Goal: Task Accomplishment & Management: Use online tool/utility

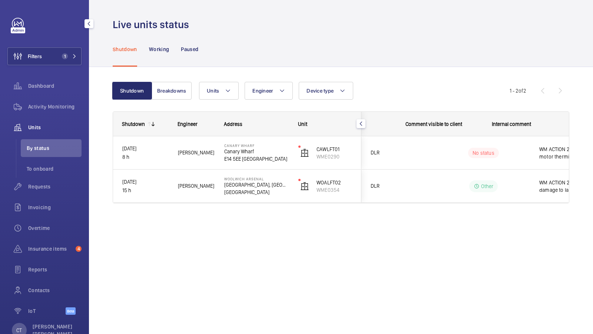
scroll to position [0, 133]
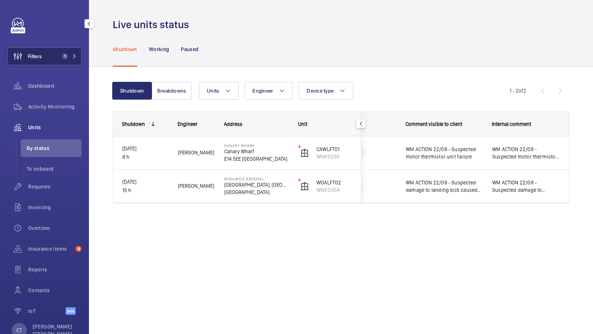
click at [65, 63] on button "Filters 1" at bounding box center [44, 56] width 74 height 18
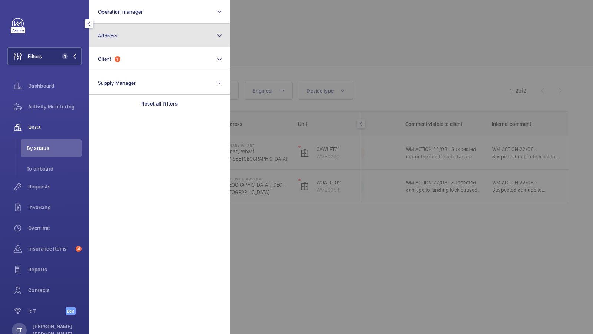
click at [147, 33] on button "Address" at bounding box center [159, 36] width 141 height 24
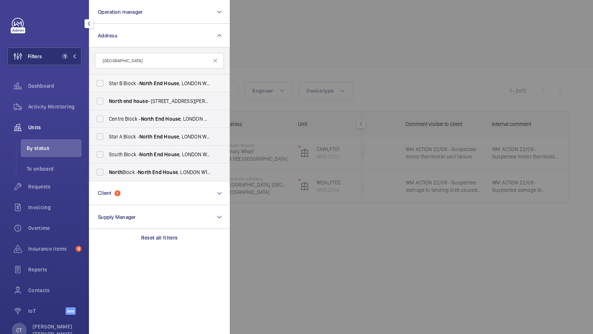
type input "[GEOGRAPHIC_DATA]"
click at [130, 85] on span "[GEOGRAPHIC_DATA] - [GEOGRAPHIC_DATA]" at bounding box center [160, 83] width 102 height 7
click at [107, 85] on input "[GEOGRAPHIC_DATA] - [GEOGRAPHIC_DATA]" at bounding box center [100, 83] width 15 height 15
checkbox input "true"
click at [126, 116] on span "[GEOGRAPHIC_DATA] - [GEOGRAPHIC_DATA]" at bounding box center [160, 118] width 102 height 7
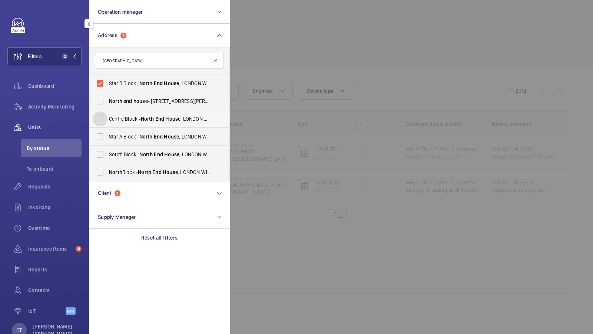
click at [107, 116] on input "[GEOGRAPHIC_DATA] - [GEOGRAPHIC_DATA]" at bounding box center [100, 119] width 15 height 15
checkbox input "true"
click at [116, 139] on span "Star A Block - [GEOGRAPHIC_DATA]" at bounding box center [160, 136] width 102 height 7
click at [107, 139] on input "Star A Block - [GEOGRAPHIC_DATA]" at bounding box center [100, 136] width 15 height 15
checkbox input "true"
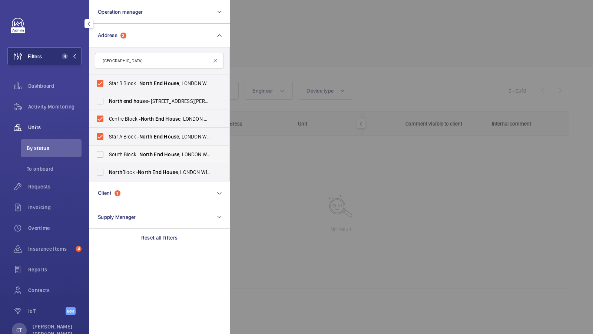
click at [116, 154] on span "[GEOGRAPHIC_DATA] - [GEOGRAPHIC_DATA]" at bounding box center [160, 154] width 102 height 7
click at [107, 154] on input "[GEOGRAPHIC_DATA] - [GEOGRAPHIC_DATA]" at bounding box center [100, 154] width 15 height 15
checkbox input "true"
click at [114, 174] on span "North" at bounding box center [115, 172] width 13 height 6
click at [107, 174] on input "[GEOGRAPHIC_DATA] - [GEOGRAPHIC_DATA]" at bounding box center [100, 172] width 15 height 15
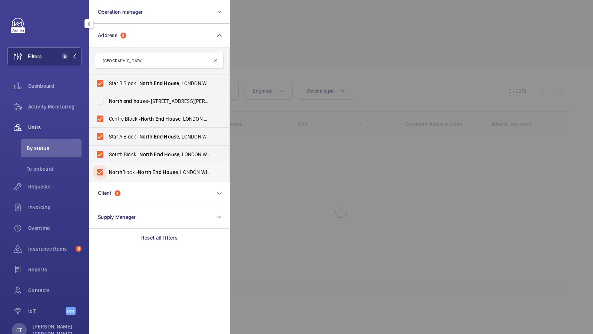
checkbox input "true"
click at [71, 57] on span "6" at bounding box center [68, 56] width 18 height 6
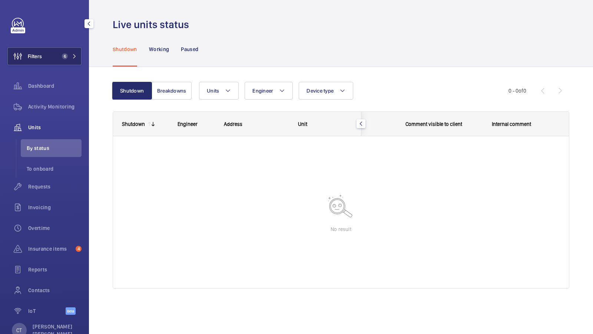
click at [70, 56] on span "6" at bounding box center [68, 56] width 18 height 6
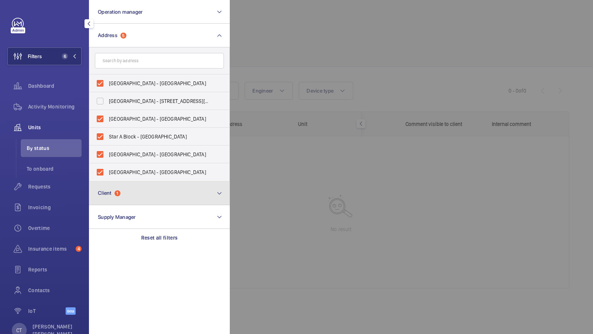
click at [149, 185] on button "Client 1" at bounding box center [159, 194] width 141 height 24
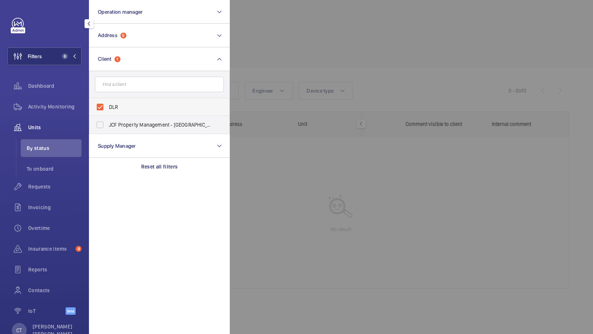
click at [128, 107] on span "DLR" at bounding box center [160, 106] width 102 height 7
click at [107, 107] on input "DLR" at bounding box center [100, 107] width 15 height 15
checkbox input "false"
click at [59, 62] on button "Filters 5" at bounding box center [44, 56] width 74 height 18
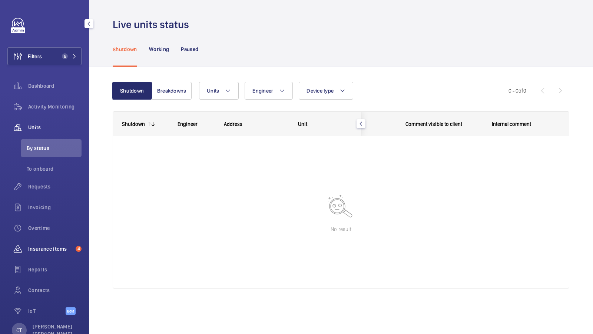
click at [51, 248] on span "Insurance items" at bounding box center [50, 248] width 44 height 7
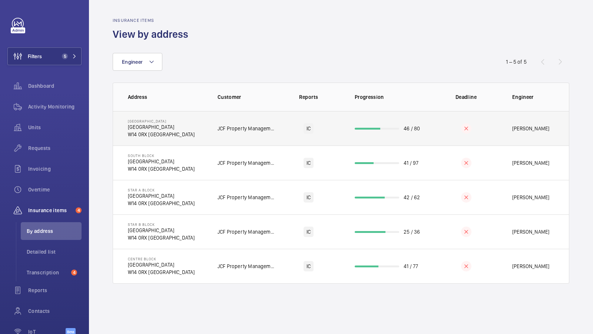
click at [195, 132] on td "[STREET_ADDRESS]" at bounding box center [159, 128] width 93 height 34
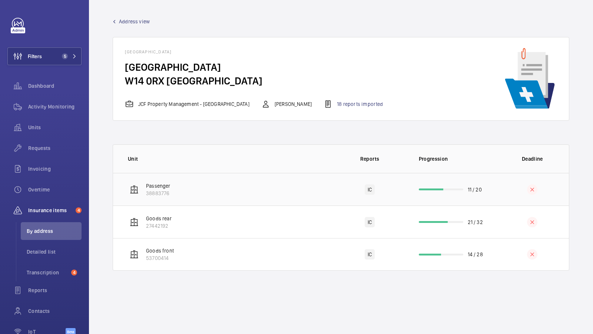
click at [254, 191] on td "Passenger 38883776" at bounding box center [223, 189] width 220 height 33
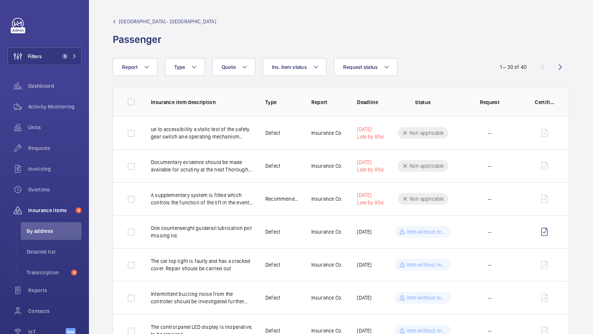
click at [154, 21] on span "[GEOGRAPHIC_DATA] - [GEOGRAPHIC_DATA]" at bounding box center [167, 21] width 97 height 7
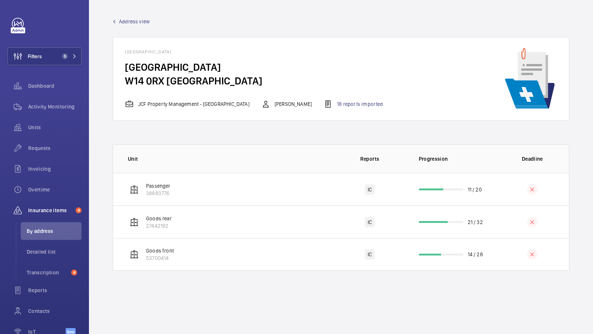
click at [130, 21] on span "Address view" at bounding box center [134, 21] width 31 height 7
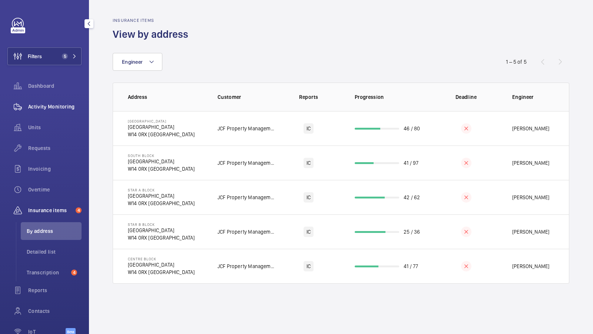
click at [53, 107] on span "Activity Monitoring" at bounding box center [54, 106] width 53 height 7
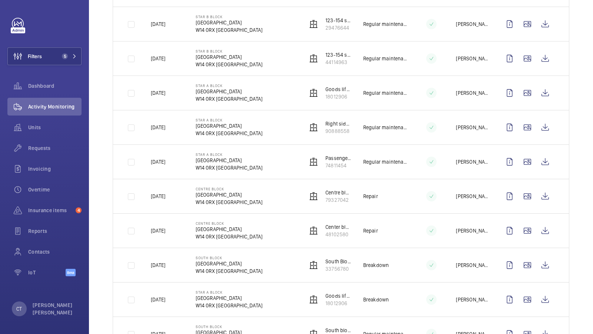
scroll to position [489, 0]
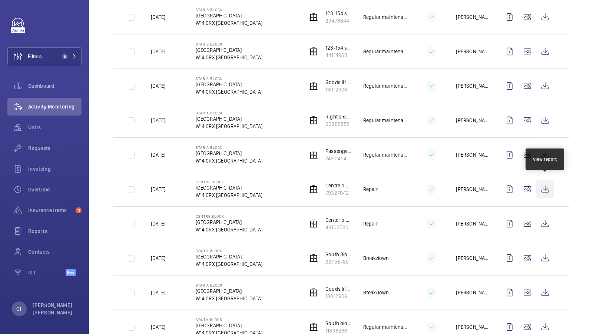
click at [542, 186] on wm-front-icon-button at bounding box center [545, 189] width 18 height 18
click at [45, 156] on div "Requests" at bounding box center [44, 148] width 74 height 18
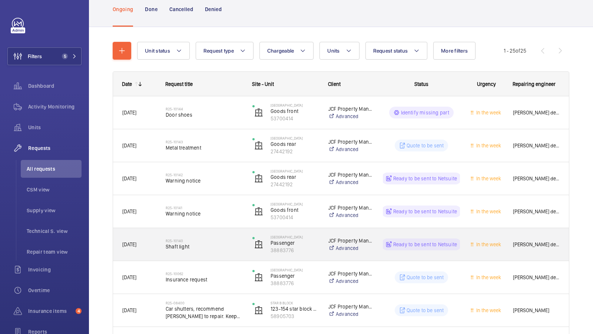
scroll to position [117, 0]
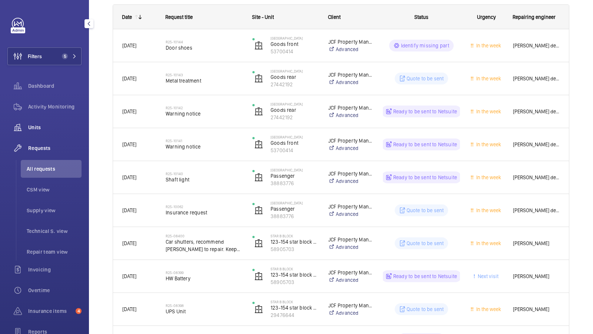
click at [36, 124] on span "Units" at bounding box center [54, 127] width 53 height 7
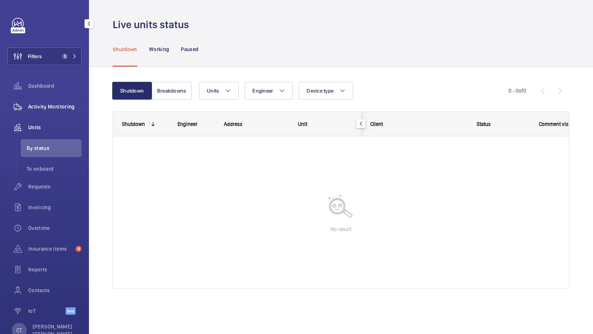
click at [40, 108] on span "Activity Monitoring" at bounding box center [54, 106] width 53 height 7
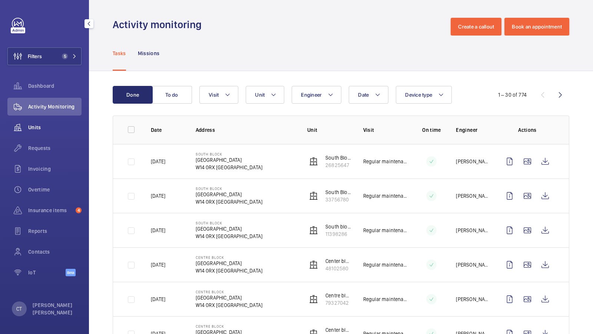
click at [31, 128] on span "Units" at bounding box center [54, 127] width 53 height 7
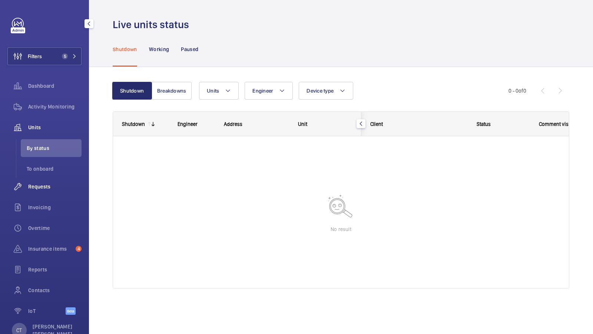
click at [41, 189] on span "Requests" at bounding box center [54, 186] width 53 height 7
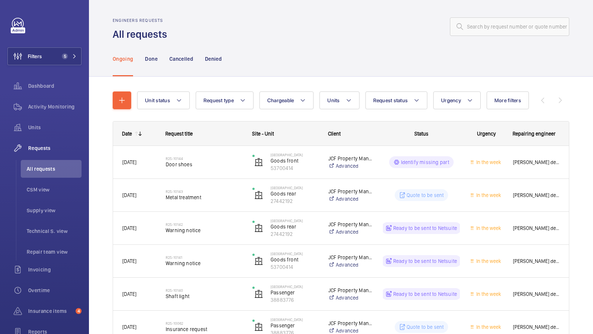
scroll to position [60, 0]
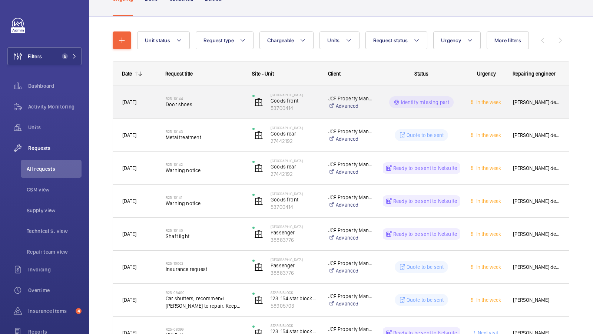
click at [199, 105] on span "Door shoes" at bounding box center [204, 104] width 77 height 7
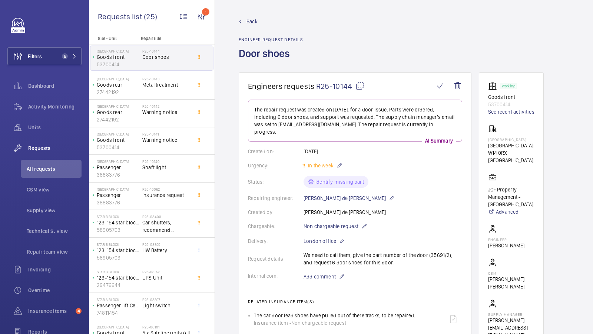
click at [250, 22] on span "Back" at bounding box center [251, 21] width 11 height 7
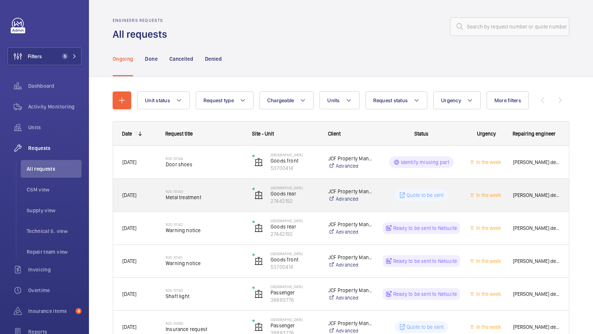
click at [201, 197] on span "Metal treatment" at bounding box center [204, 197] width 77 height 7
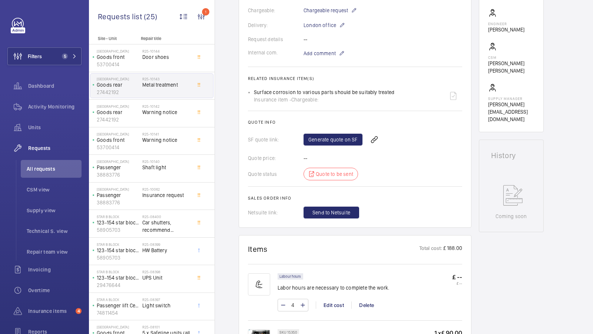
scroll to position [266, 0]
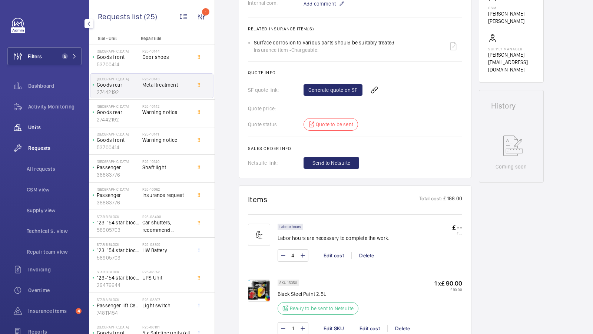
click at [30, 130] on span "Units" at bounding box center [54, 127] width 53 height 7
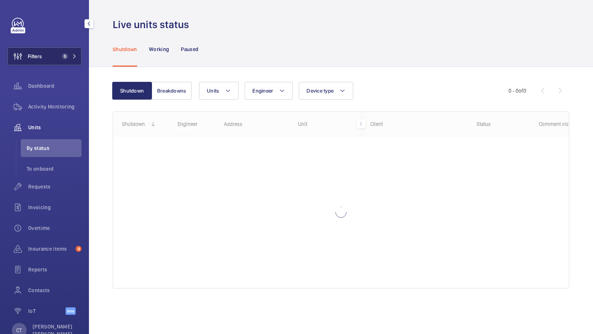
click at [67, 59] on span "5" at bounding box center [63, 56] width 9 height 6
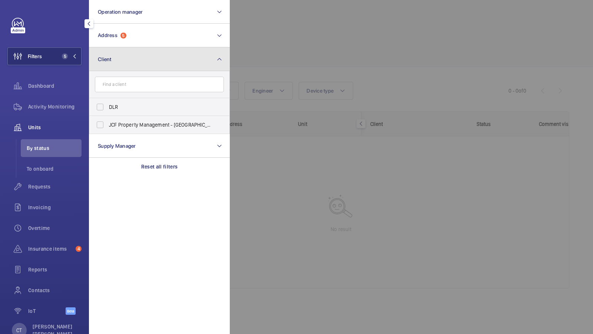
click at [176, 51] on button "Client" at bounding box center [159, 59] width 141 height 24
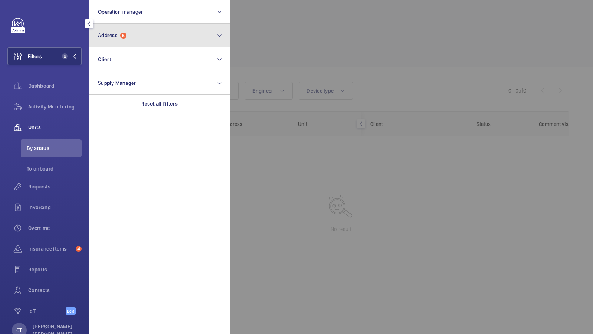
click at [172, 32] on button "Address 5" at bounding box center [159, 36] width 141 height 24
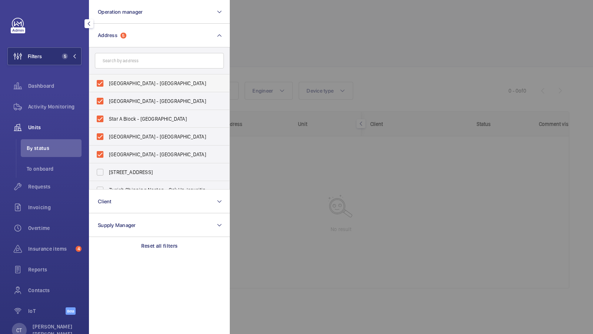
click at [133, 89] on label "[GEOGRAPHIC_DATA] - [GEOGRAPHIC_DATA]" at bounding box center [153, 83] width 129 height 18
click at [107, 89] on input "[GEOGRAPHIC_DATA] - [GEOGRAPHIC_DATA]" at bounding box center [100, 83] width 15 height 15
checkbox input "false"
click at [124, 99] on span "[GEOGRAPHIC_DATA] - [GEOGRAPHIC_DATA]" at bounding box center [160, 100] width 102 height 7
click at [107, 99] on input "[GEOGRAPHIC_DATA] - [GEOGRAPHIC_DATA]" at bounding box center [100, 101] width 15 height 15
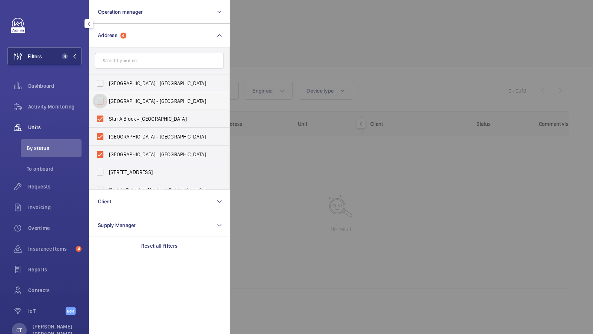
checkbox input "false"
click at [118, 115] on span "Star A Block - [GEOGRAPHIC_DATA]" at bounding box center [160, 118] width 102 height 7
click at [107, 115] on input "Star A Block - [GEOGRAPHIC_DATA]" at bounding box center [100, 119] width 15 height 15
checkbox input "false"
click at [113, 137] on span "[GEOGRAPHIC_DATA] - [GEOGRAPHIC_DATA]" at bounding box center [160, 136] width 102 height 7
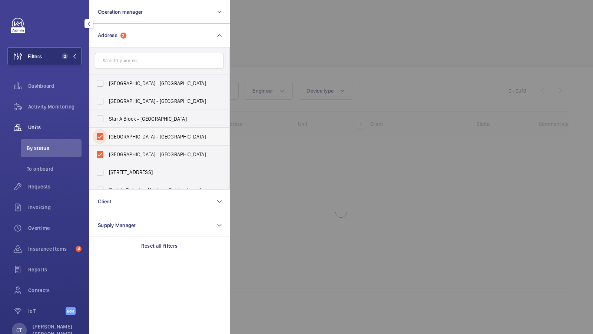
click at [107, 137] on input "[GEOGRAPHIC_DATA] - [GEOGRAPHIC_DATA]" at bounding box center [100, 136] width 15 height 15
checkbox input "false"
click at [110, 153] on span "[GEOGRAPHIC_DATA] - [GEOGRAPHIC_DATA]" at bounding box center [160, 154] width 102 height 7
click at [107, 153] on input "[GEOGRAPHIC_DATA] - [GEOGRAPHIC_DATA]" at bounding box center [100, 154] width 15 height 15
checkbox input "false"
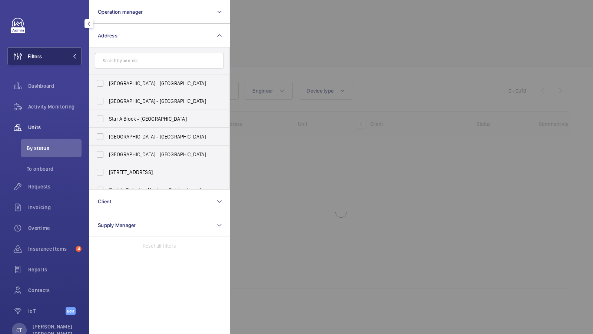
click at [61, 60] on button "Filters" at bounding box center [44, 56] width 74 height 18
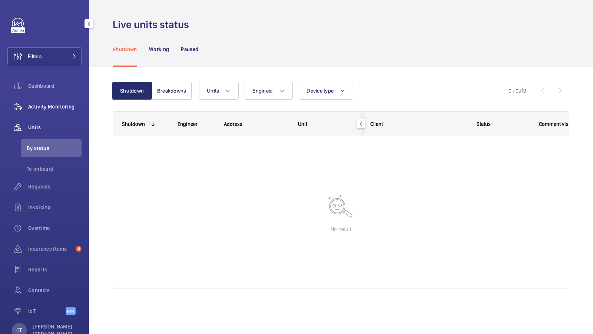
click at [40, 109] on span "Activity Monitoring" at bounding box center [54, 106] width 53 height 7
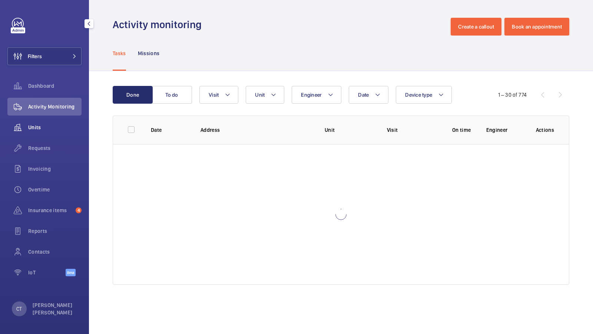
click at [37, 128] on span "Units" at bounding box center [54, 127] width 53 height 7
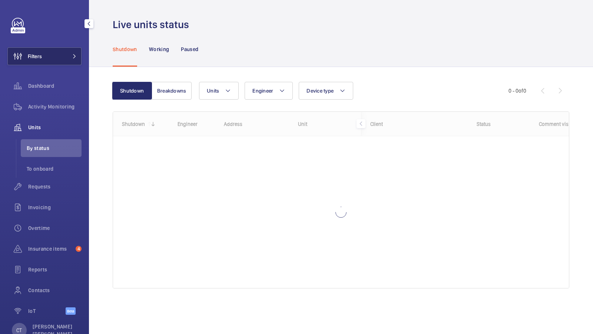
click at [63, 50] on button "Filters" at bounding box center [44, 56] width 74 height 18
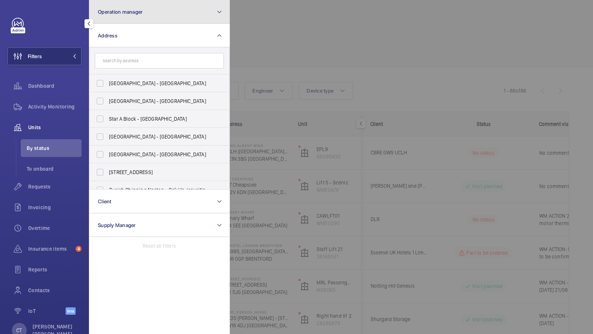
click at [159, 21] on button "Operation manager" at bounding box center [159, 12] width 141 height 24
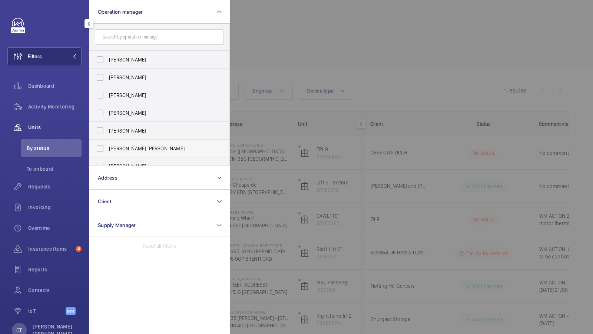
click at [129, 145] on span "[PERSON_NAME] [PERSON_NAME]" at bounding box center [160, 148] width 102 height 7
click at [107, 144] on input "[PERSON_NAME] [PERSON_NAME]" at bounding box center [100, 148] width 15 height 15
checkbox input "true"
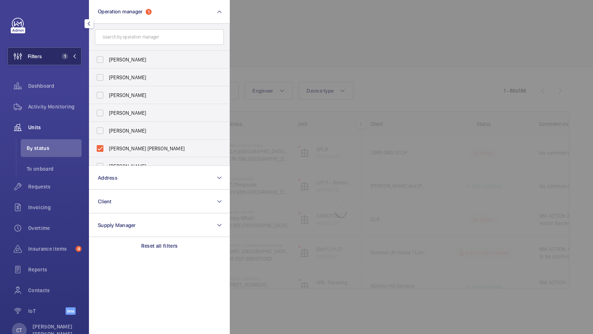
click at [55, 51] on button "Filters 1" at bounding box center [44, 56] width 74 height 18
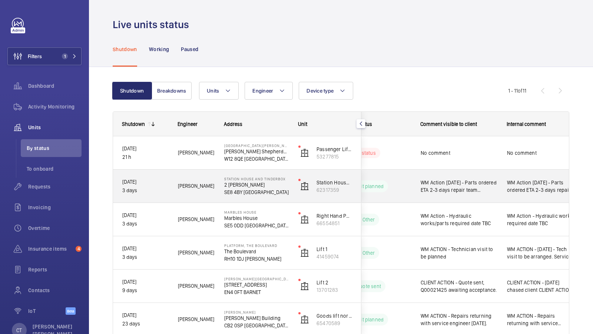
scroll to position [0, 133]
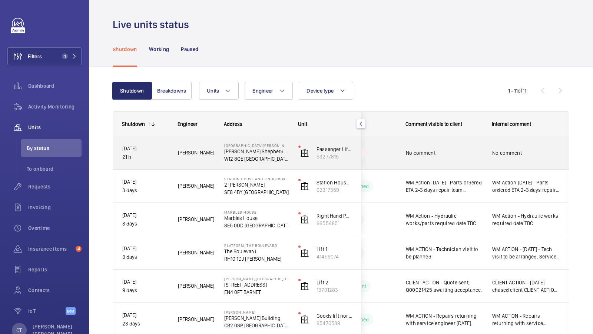
click at [492, 164] on div "No comment" at bounding box center [526, 153] width 86 height 32
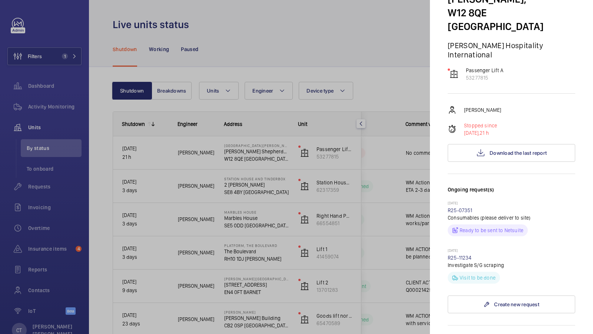
scroll to position [105, 0]
click at [386, 97] on div at bounding box center [296, 167] width 593 height 334
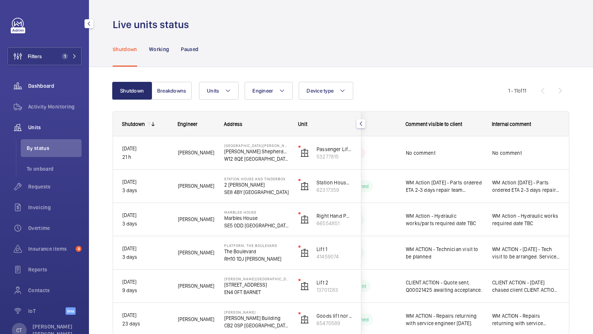
click at [50, 89] on span "Dashboard" at bounding box center [54, 85] width 53 height 7
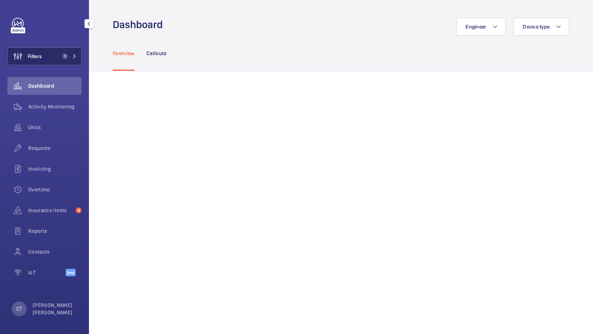
click at [63, 58] on span "1" at bounding box center [65, 56] width 6 height 6
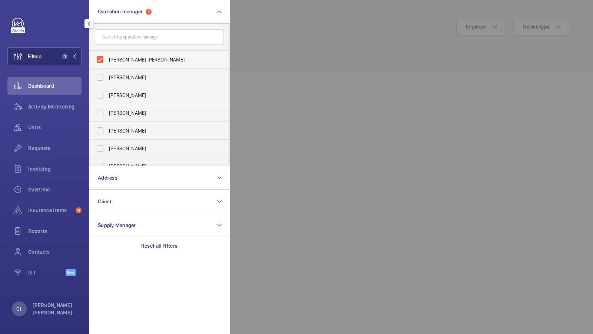
click at [147, 60] on span "[PERSON_NAME] [PERSON_NAME]" at bounding box center [160, 59] width 102 height 7
click at [107, 60] on input "[PERSON_NAME] [PERSON_NAME]" at bounding box center [100, 59] width 15 height 15
checkbox input "false"
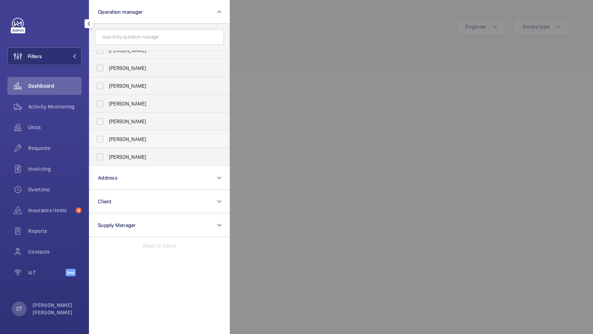
click at [130, 139] on span "[PERSON_NAME]" at bounding box center [160, 139] width 102 height 7
click at [107, 139] on input "[PERSON_NAME]" at bounding box center [100, 139] width 15 height 15
checkbox input "true"
click at [63, 56] on span "1" at bounding box center [65, 56] width 6 height 6
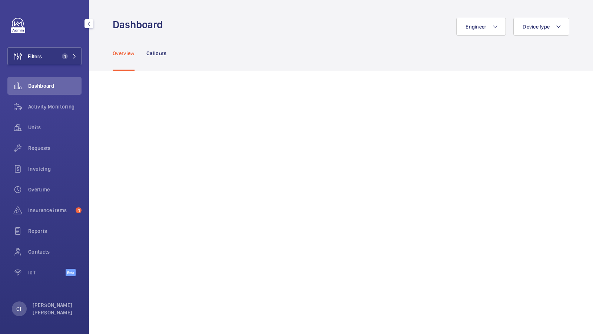
click at [39, 152] on div "Requests" at bounding box center [44, 148] width 74 height 18
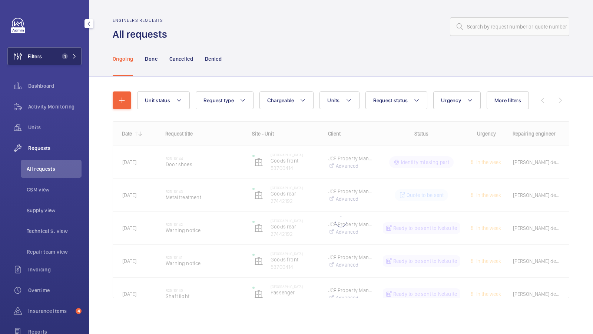
click at [70, 52] on button "Filters 1" at bounding box center [44, 56] width 74 height 18
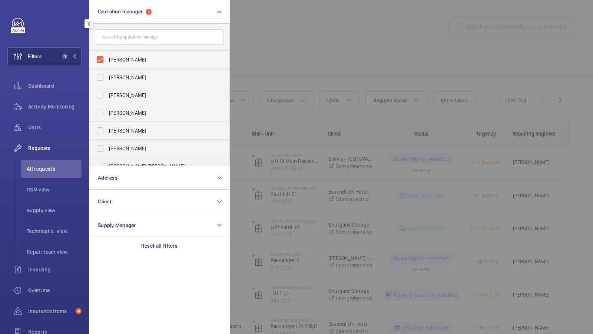
click at [134, 56] on span "[PERSON_NAME]" at bounding box center [160, 59] width 102 height 7
click at [107, 56] on input "[PERSON_NAME]" at bounding box center [100, 59] width 15 height 15
checkbox input "false"
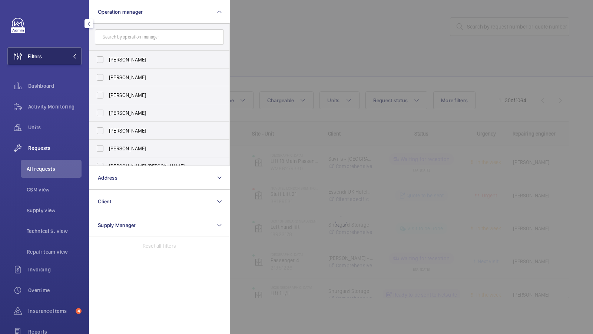
click at [47, 55] on button "Filters" at bounding box center [44, 56] width 74 height 18
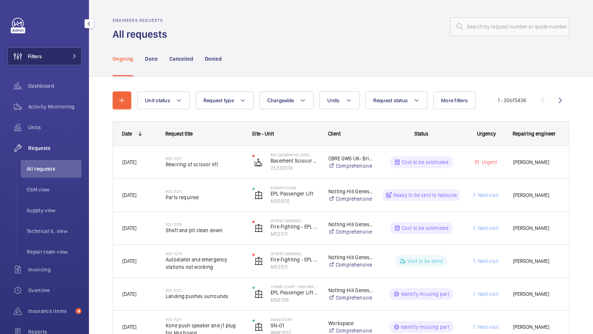
click at [54, 56] on button "Filters" at bounding box center [44, 56] width 74 height 18
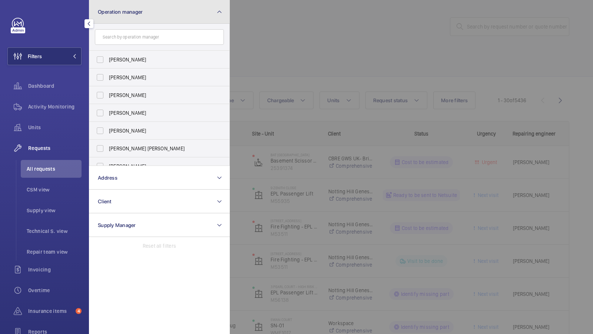
click at [170, 12] on button "Operation manager" at bounding box center [159, 12] width 141 height 24
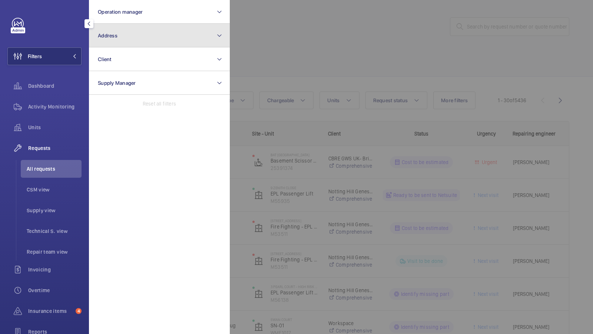
click at [118, 36] on button "Address" at bounding box center [159, 36] width 141 height 24
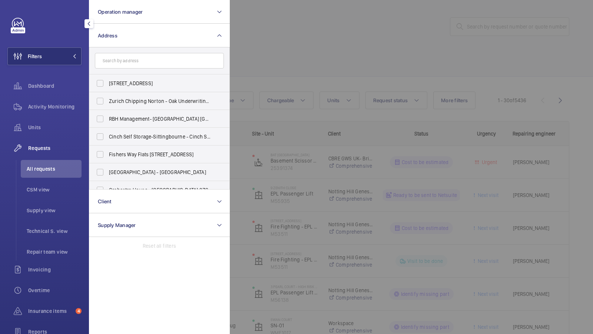
click at [259, 49] on div at bounding box center [526, 167] width 593 height 334
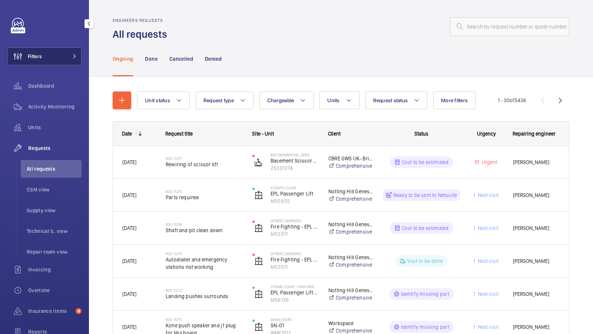
click at [59, 56] on button "Filters" at bounding box center [44, 56] width 74 height 18
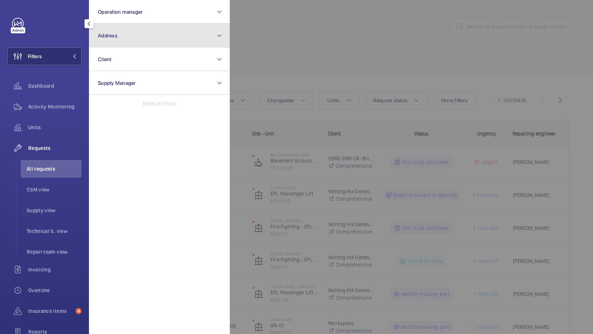
click at [142, 43] on button "Address" at bounding box center [159, 36] width 141 height 24
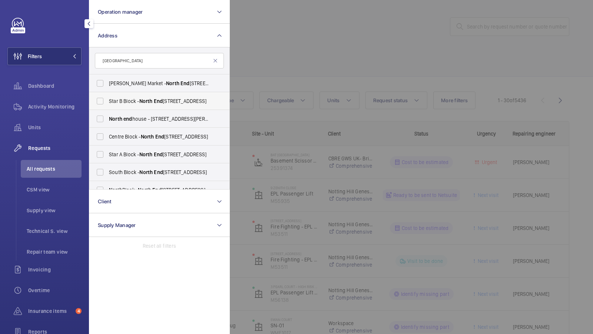
type input "[GEOGRAPHIC_DATA]"
click at [127, 101] on span "[GEOGRAPHIC_DATA] - [GEOGRAPHIC_DATA]" at bounding box center [160, 100] width 102 height 7
click at [107, 101] on input "[GEOGRAPHIC_DATA] - [GEOGRAPHIC_DATA]" at bounding box center [100, 101] width 15 height 15
checkbox input "true"
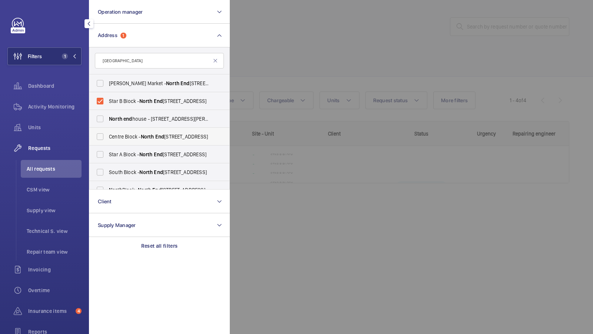
click at [139, 140] on span "[GEOGRAPHIC_DATA] - [GEOGRAPHIC_DATA]" at bounding box center [160, 136] width 102 height 7
click at [107, 140] on input "[GEOGRAPHIC_DATA] - [GEOGRAPHIC_DATA]" at bounding box center [100, 136] width 15 height 15
checkbox input "true"
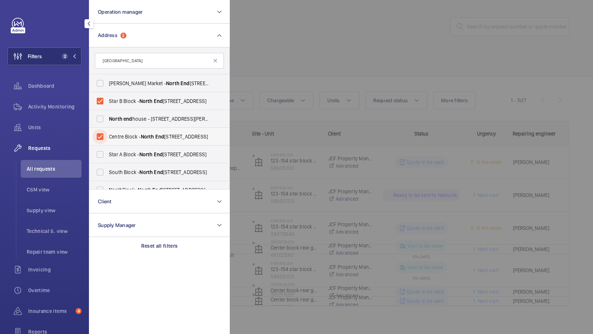
scroll to position [10, 0]
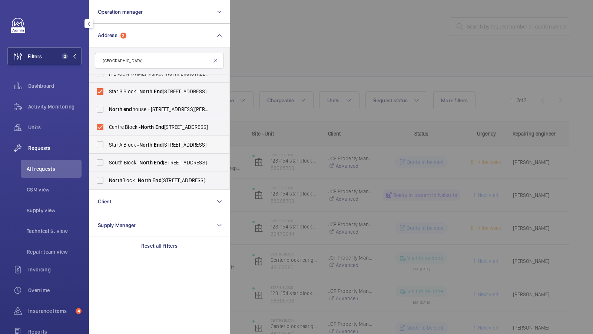
click at [123, 144] on span "Star A Block - [GEOGRAPHIC_DATA]" at bounding box center [160, 144] width 102 height 7
click at [107, 144] on input "Star A Block - [GEOGRAPHIC_DATA]" at bounding box center [100, 144] width 15 height 15
checkbox input "true"
click at [130, 166] on span "[GEOGRAPHIC_DATA] - [GEOGRAPHIC_DATA]" at bounding box center [160, 162] width 102 height 7
click at [107, 166] on input "[GEOGRAPHIC_DATA] - [GEOGRAPHIC_DATA]" at bounding box center [100, 162] width 15 height 15
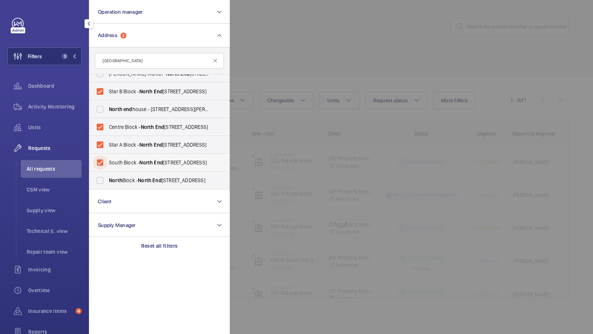
checkbox input "true"
click at [110, 182] on span "North" at bounding box center [115, 180] width 13 height 6
click at [107, 182] on input "[GEOGRAPHIC_DATA] - [GEOGRAPHIC_DATA]" at bounding box center [100, 180] width 15 height 15
checkbox input "true"
click at [66, 61] on button "Filters 5" at bounding box center [44, 56] width 74 height 18
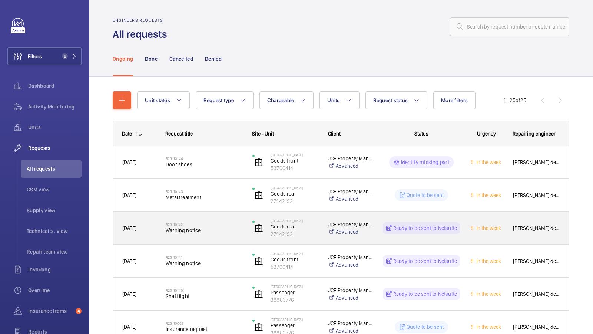
scroll to position [21, 0]
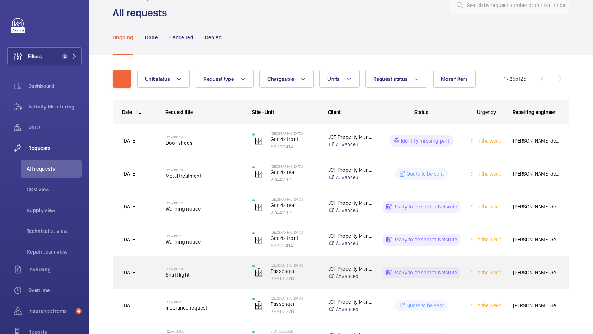
click at [213, 272] on span "Shaft light" at bounding box center [204, 274] width 77 height 7
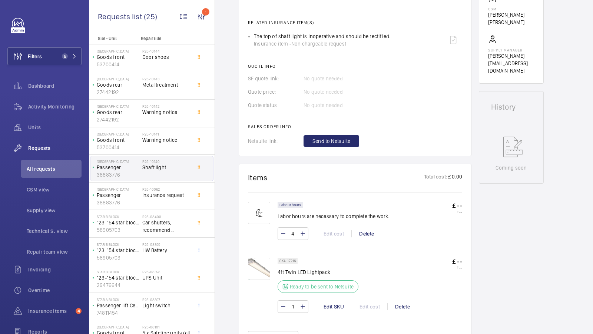
scroll to position [265, 0]
click at [257, 273] on img at bounding box center [259, 268] width 22 height 22
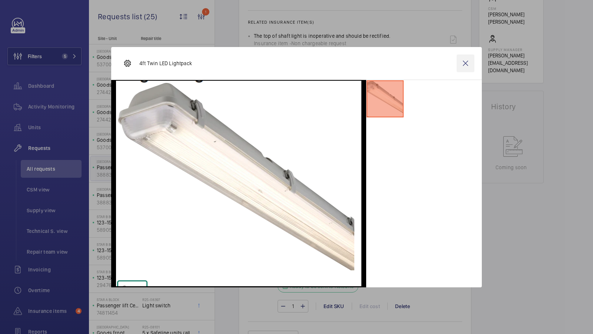
click at [465, 64] on wm-front-icon-button at bounding box center [465, 63] width 18 height 18
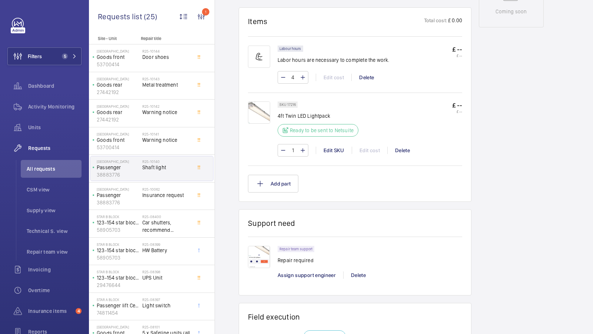
scroll to position [0, 0]
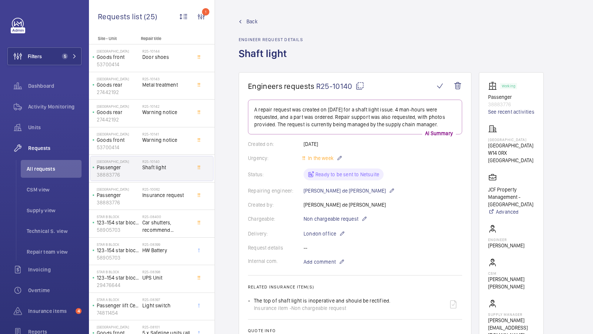
click at [250, 20] on span "Back" at bounding box center [251, 21] width 11 height 7
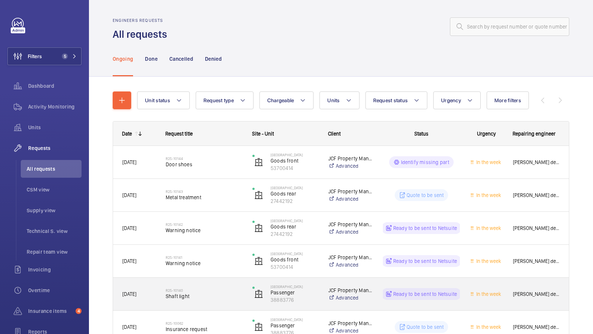
scroll to position [40, 0]
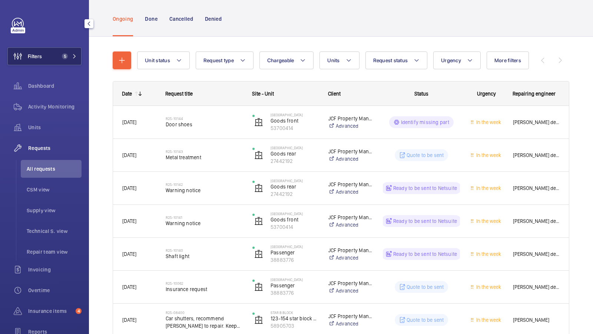
click at [67, 57] on span "5" at bounding box center [63, 56] width 9 height 6
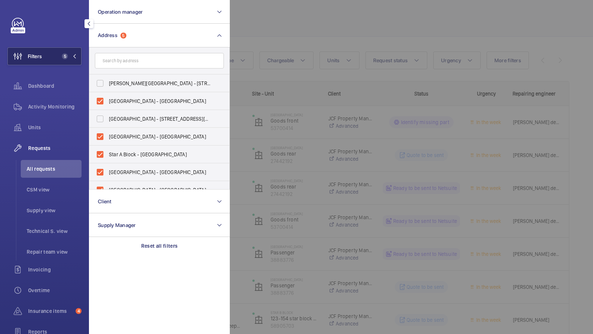
click at [64, 55] on span "5" at bounding box center [65, 56] width 6 height 6
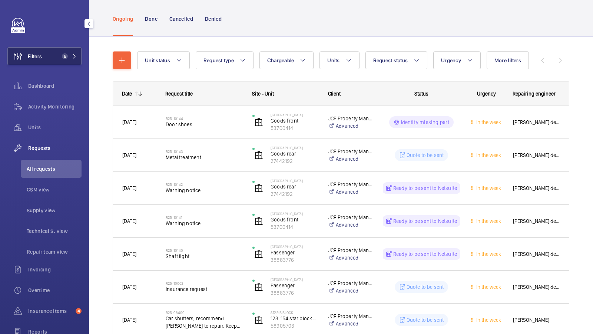
click at [59, 49] on button "Filters 5" at bounding box center [44, 56] width 74 height 18
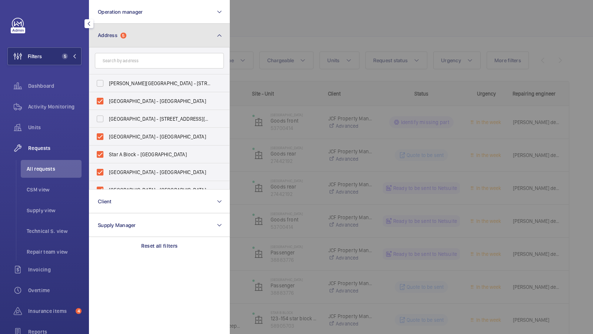
click at [133, 40] on button "Address 5" at bounding box center [159, 36] width 141 height 24
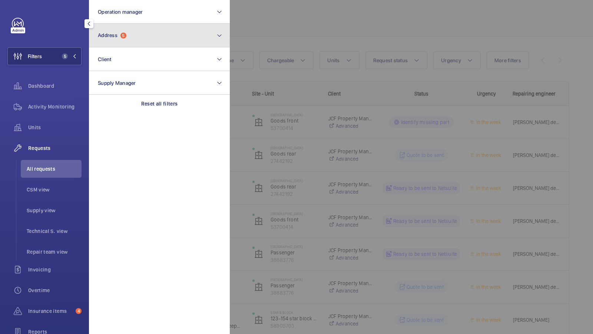
click at [125, 35] on span "5" at bounding box center [123, 36] width 6 height 6
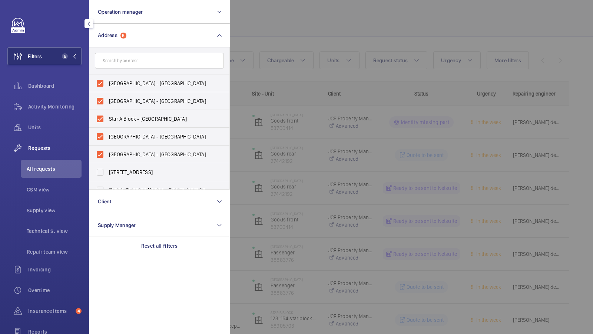
click at [290, 54] on div at bounding box center [526, 167] width 593 height 334
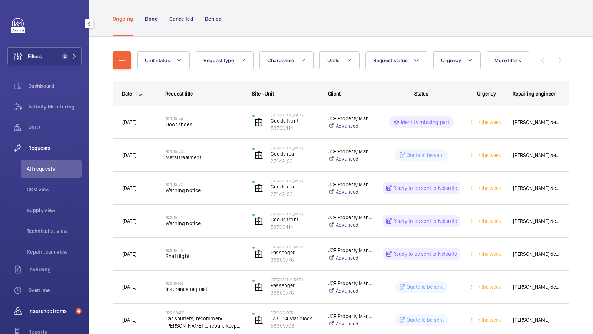
click at [48, 308] on span "Insurance items" at bounding box center [50, 310] width 44 height 7
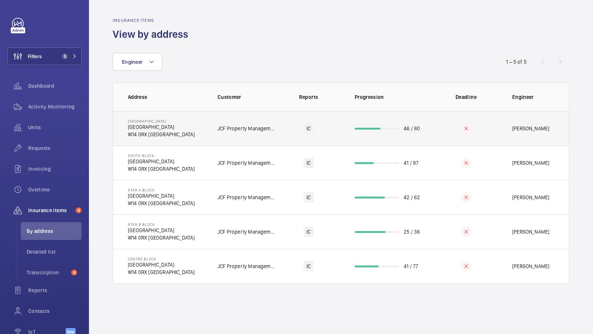
click at [200, 131] on td "[STREET_ADDRESS]" at bounding box center [159, 128] width 93 height 34
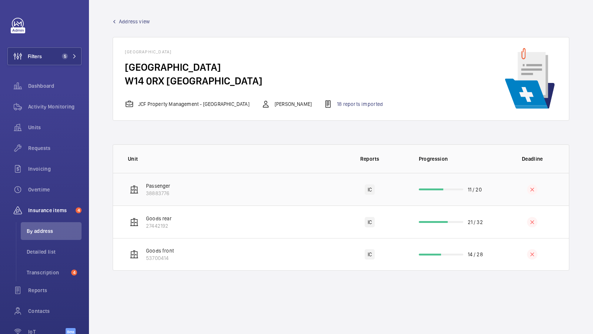
click at [286, 190] on td "Passenger 38883776" at bounding box center [223, 189] width 220 height 33
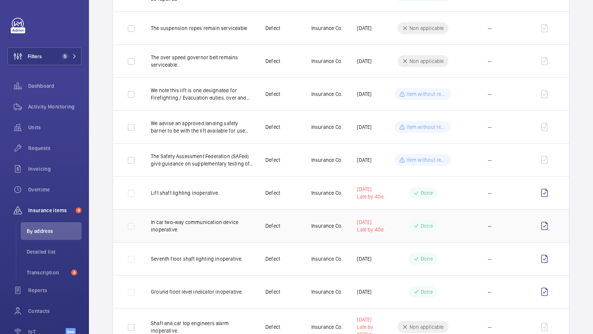
scroll to position [367, 0]
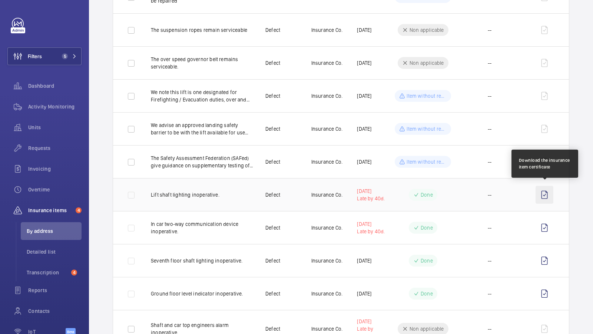
click at [544, 192] on wm-front-icon-button at bounding box center [544, 195] width 18 height 18
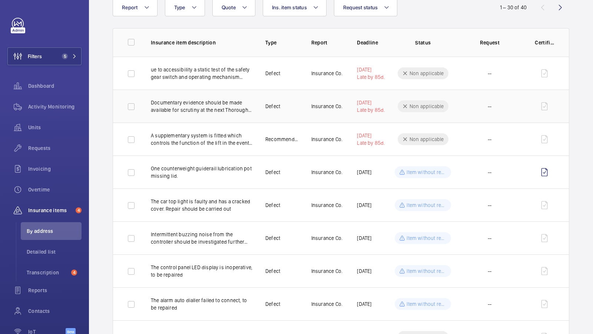
scroll to position [60, 0]
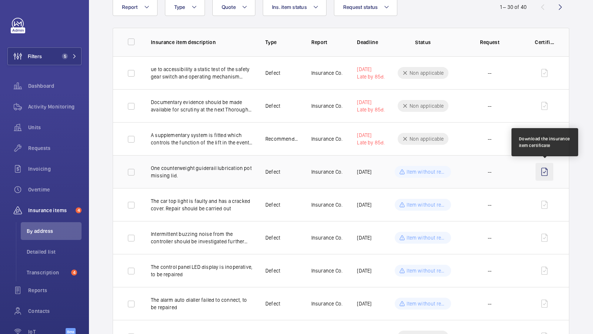
click at [544, 174] on wm-front-icon-button at bounding box center [544, 172] width 18 height 18
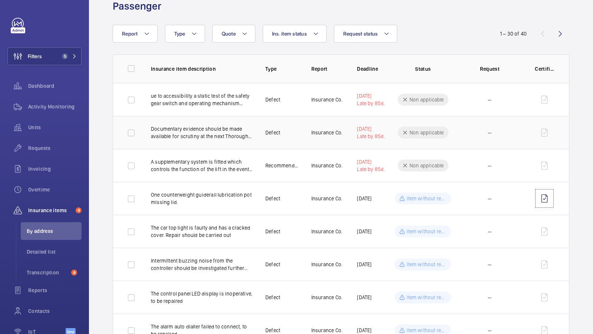
scroll to position [36, 0]
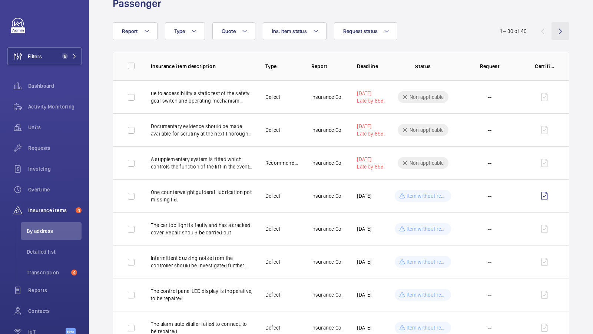
click at [556, 29] on wm-front-icon-button at bounding box center [560, 31] width 18 height 18
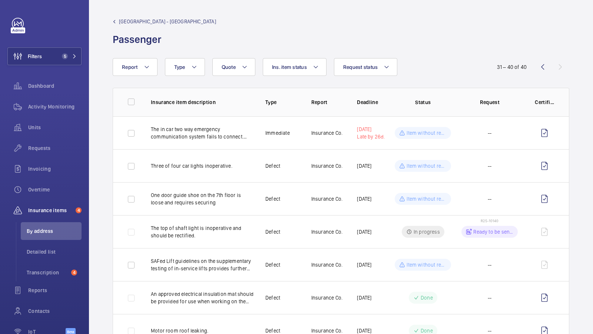
click at [133, 22] on span "[GEOGRAPHIC_DATA] - [GEOGRAPHIC_DATA]" at bounding box center [167, 21] width 97 height 7
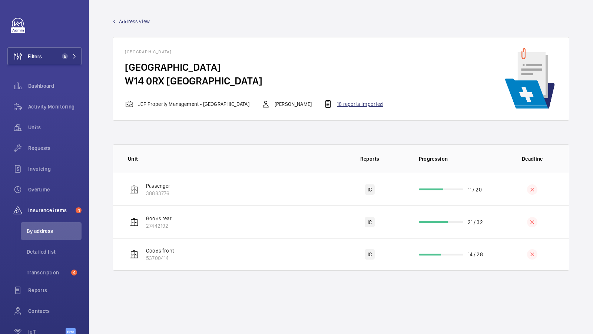
click at [342, 105] on div "18 reports imported" at bounding box center [352, 104] width 59 height 9
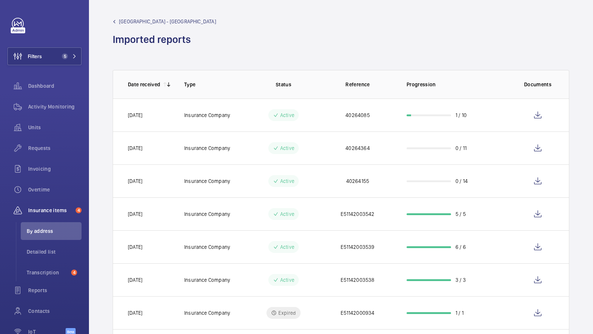
click at [160, 20] on span "[GEOGRAPHIC_DATA] - [GEOGRAPHIC_DATA]" at bounding box center [167, 21] width 97 height 7
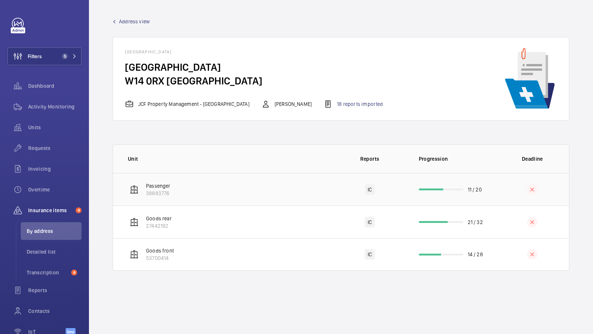
click at [319, 185] on td "Passenger 38883776" at bounding box center [223, 189] width 220 height 33
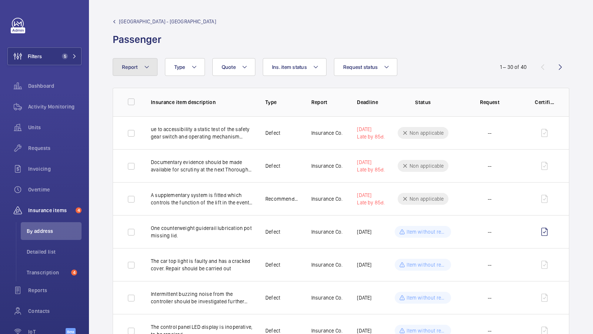
click at [141, 67] on button "Report" at bounding box center [135, 67] width 45 height 18
click at [157, 108] on span "Insurance Company" at bounding box center [184, 107] width 102 height 7
click at [131, 108] on input "Insurance Company" at bounding box center [123, 108] width 15 height 15
checkbox input "true"
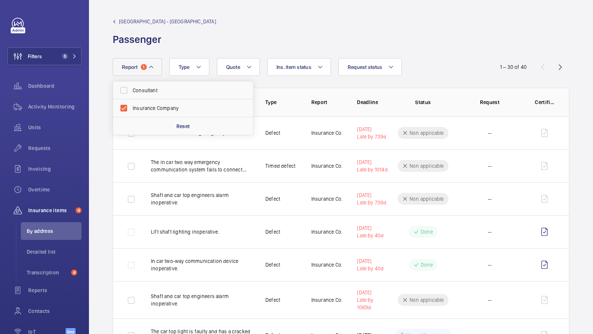
click at [240, 31] on div "[GEOGRAPHIC_DATA] - [GEOGRAPHIC_DATA] Passenger" at bounding box center [341, 32] width 456 height 29
click at [124, 73] on button "Report 1" at bounding box center [137, 67] width 49 height 18
click at [146, 92] on span "Insurance Company" at bounding box center [184, 90] width 102 height 7
click at [131, 92] on input "Insurance Company" at bounding box center [123, 90] width 15 height 15
checkbox input "false"
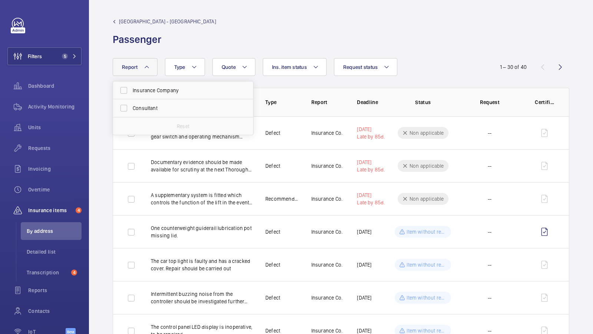
click at [418, 53] on wm-front-admin-header "[GEOGRAPHIC_DATA] - [GEOGRAPHIC_DATA] Passenger" at bounding box center [341, 29] width 504 height 58
click at [44, 153] on div "Requests" at bounding box center [44, 148] width 74 height 18
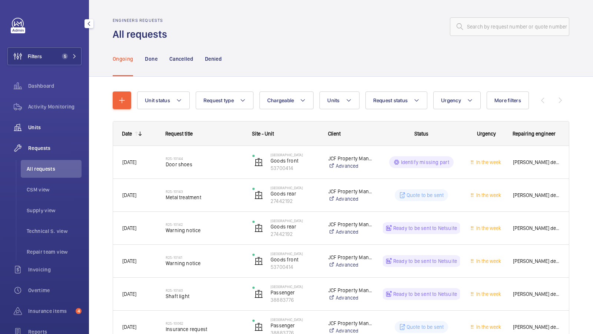
click at [48, 126] on span "Units" at bounding box center [54, 127] width 53 height 7
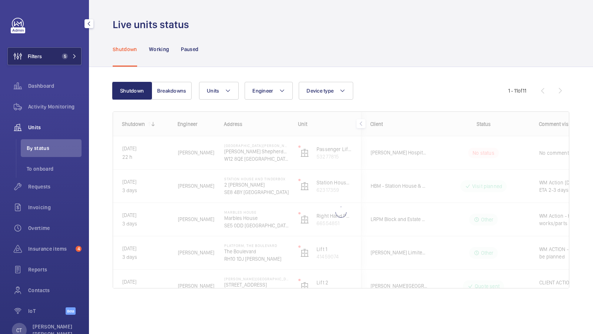
click at [70, 50] on button "Filters 5" at bounding box center [44, 56] width 74 height 18
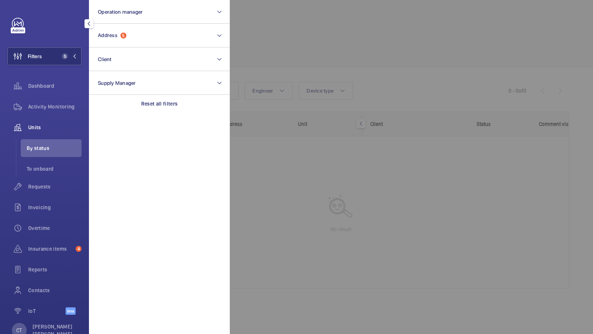
click at [314, 68] on div at bounding box center [526, 167] width 593 height 334
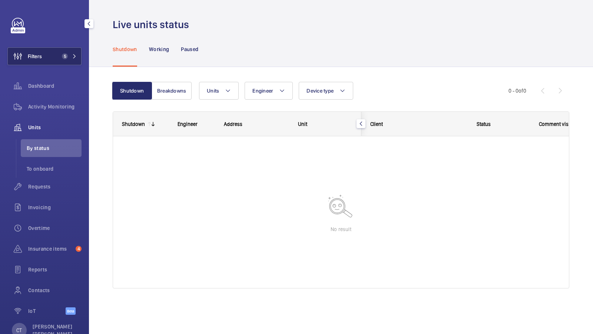
click at [68, 56] on span "5" at bounding box center [68, 56] width 18 height 6
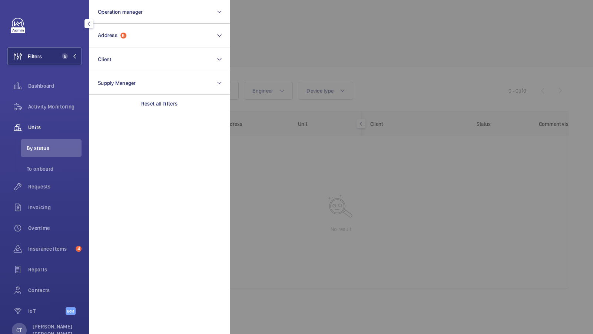
click at [293, 70] on div at bounding box center [526, 167] width 593 height 334
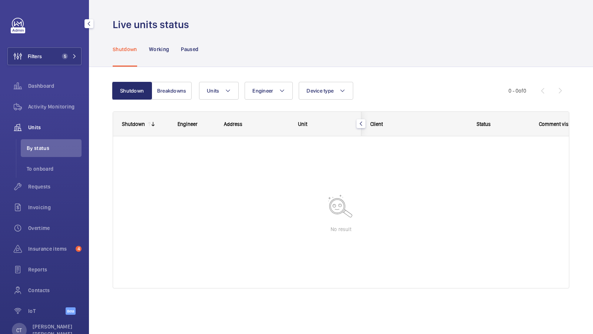
click at [381, 88] on div "Units Engineer Device type More filters Reset all filters" at bounding box center [353, 91] width 309 height 18
click at [70, 54] on span "5" at bounding box center [68, 56] width 18 height 6
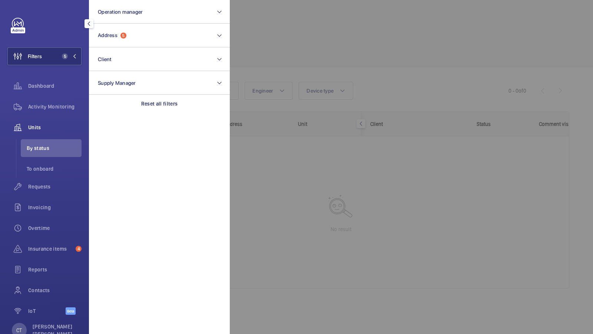
click at [291, 44] on div at bounding box center [526, 167] width 593 height 334
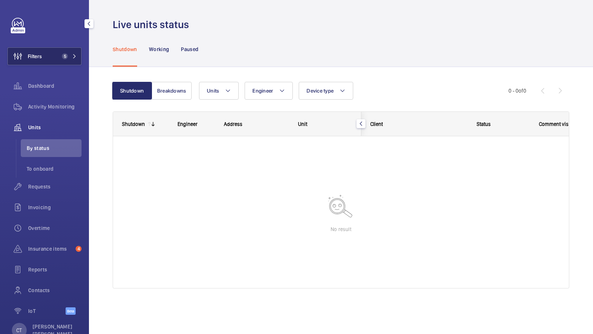
click at [64, 61] on button "Filters 5" at bounding box center [44, 56] width 74 height 18
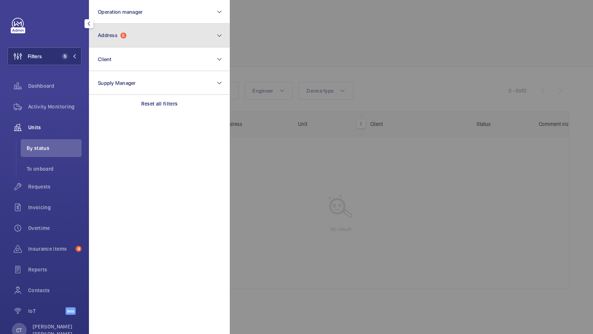
click at [178, 44] on button "Address 5" at bounding box center [159, 36] width 141 height 24
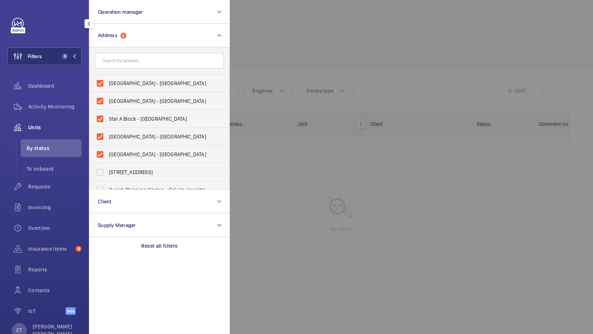
click at [356, 32] on div at bounding box center [526, 167] width 593 height 334
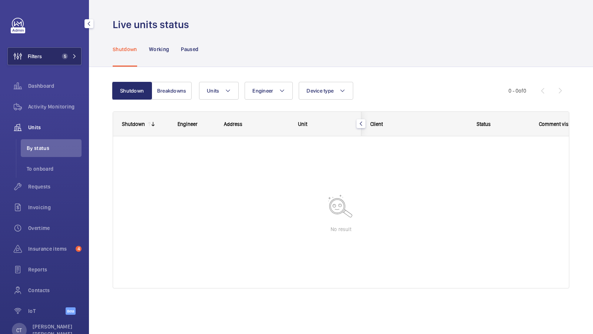
click at [52, 57] on button "Filters 5" at bounding box center [44, 56] width 74 height 18
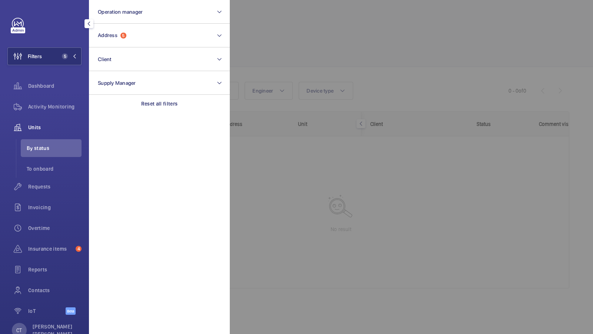
click at [350, 103] on div at bounding box center [526, 167] width 593 height 334
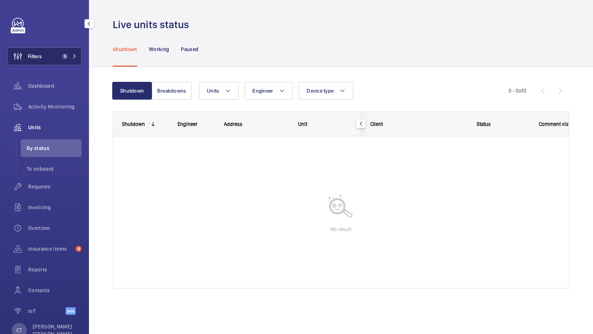
click at [64, 58] on span "5" at bounding box center [65, 56] width 6 height 6
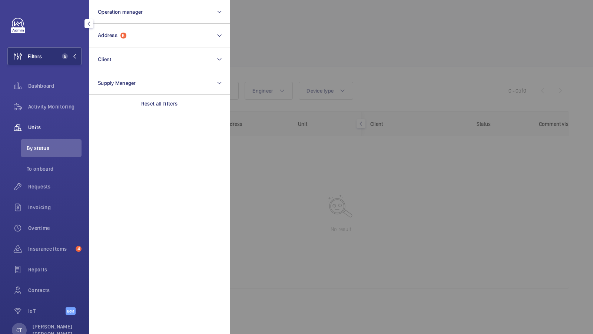
click at [279, 48] on div at bounding box center [526, 167] width 593 height 334
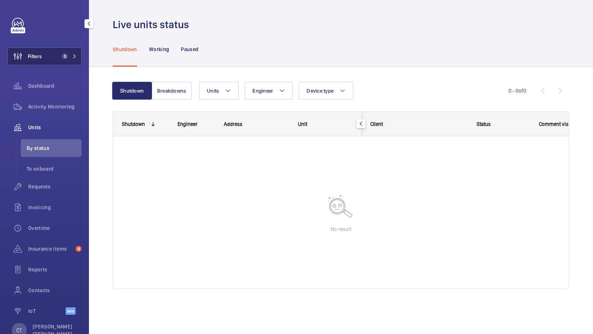
click at [75, 56] on mat-icon at bounding box center [74, 56] width 4 height 4
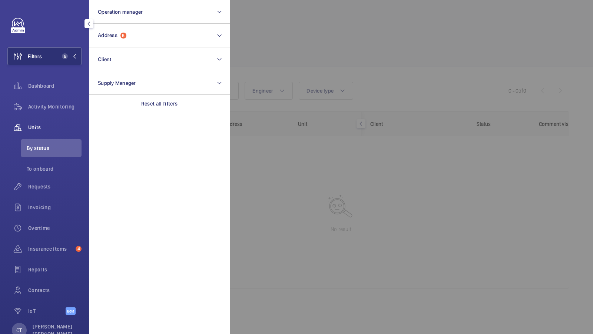
click at [362, 50] on div at bounding box center [526, 167] width 593 height 334
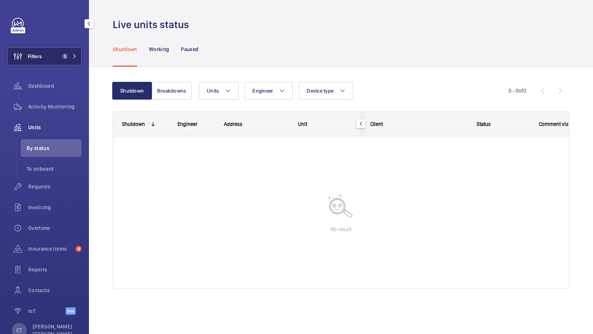
click at [60, 52] on button "Filters 5" at bounding box center [44, 56] width 74 height 18
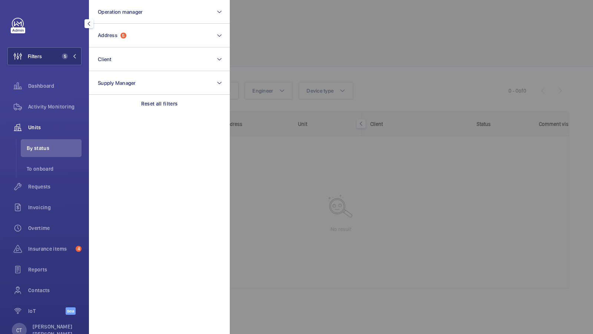
click at [373, 81] on div at bounding box center [526, 167] width 593 height 334
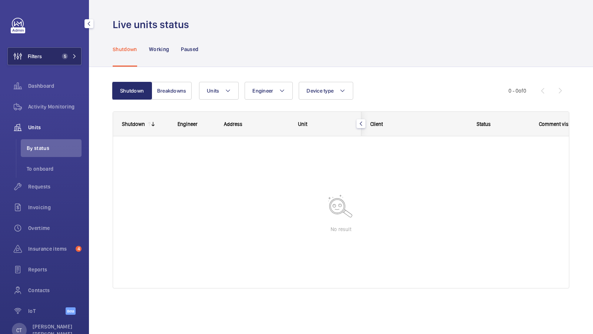
click at [42, 52] on button "Filters 5" at bounding box center [44, 56] width 74 height 18
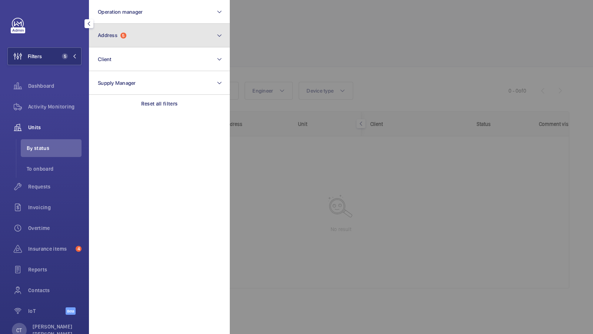
click at [137, 31] on button "Address 5" at bounding box center [159, 36] width 141 height 24
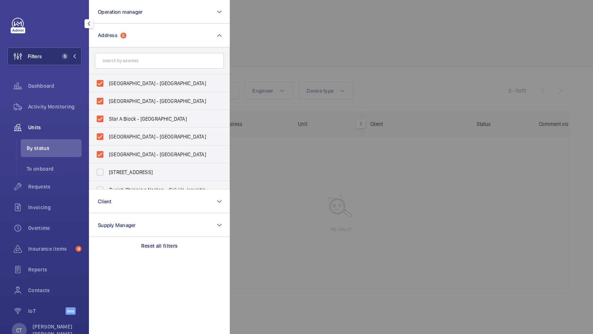
click at [343, 43] on div at bounding box center [526, 167] width 593 height 334
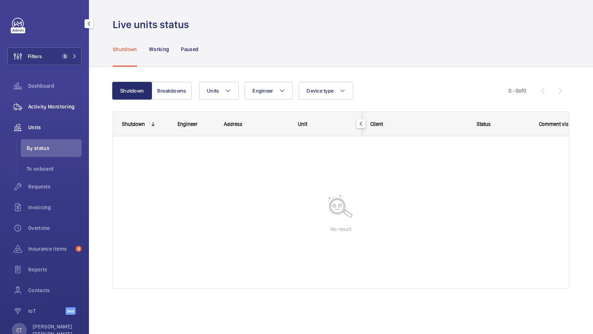
click at [56, 112] on div "Activity Monitoring" at bounding box center [44, 107] width 74 height 18
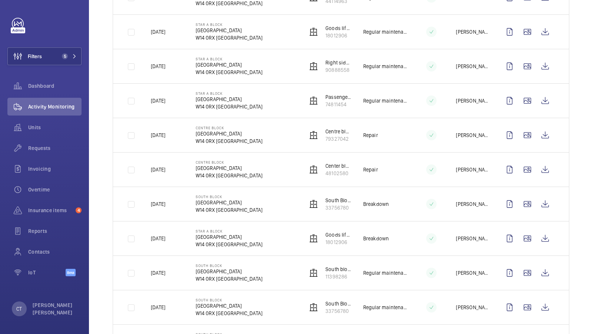
scroll to position [558, 0]
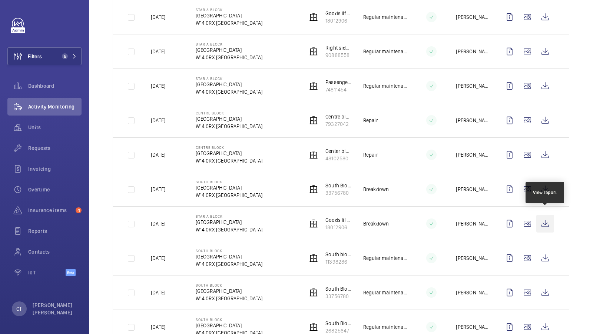
click at [546, 220] on wm-front-icon-button at bounding box center [545, 224] width 18 height 18
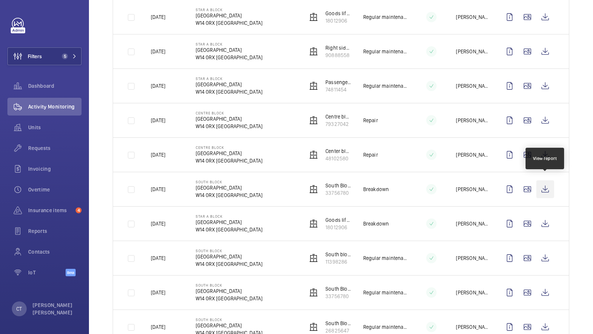
click at [546, 183] on wm-front-icon-button at bounding box center [545, 189] width 18 height 18
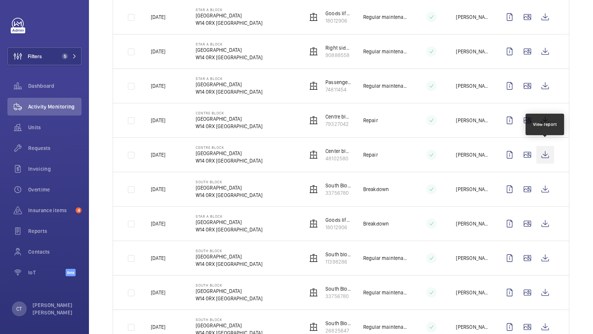
click at [550, 148] on wm-front-icon-button at bounding box center [545, 155] width 18 height 18
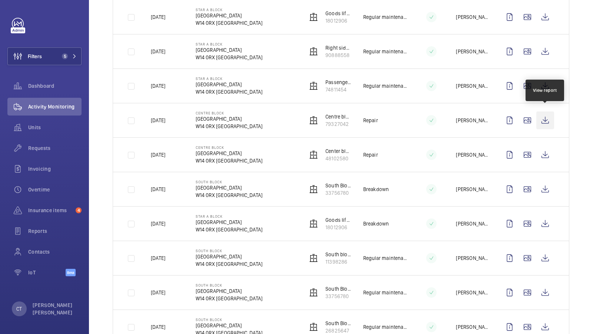
click at [545, 119] on wm-front-icon-button at bounding box center [545, 121] width 18 height 18
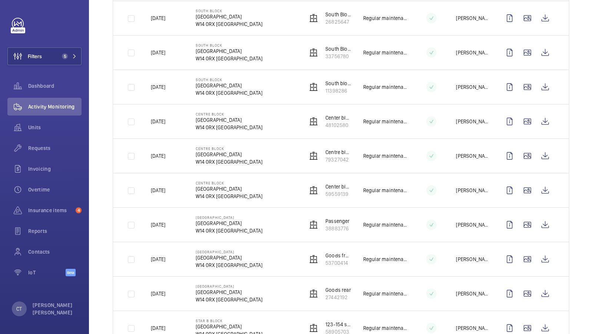
scroll to position [0, 0]
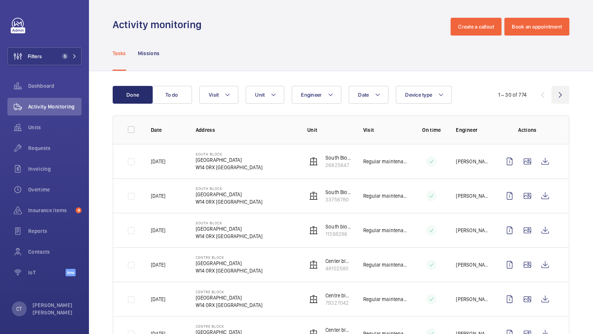
click at [557, 95] on wm-front-icon-button at bounding box center [560, 95] width 18 height 18
click at [545, 96] on wm-front-icon-button at bounding box center [542, 95] width 18 height 18
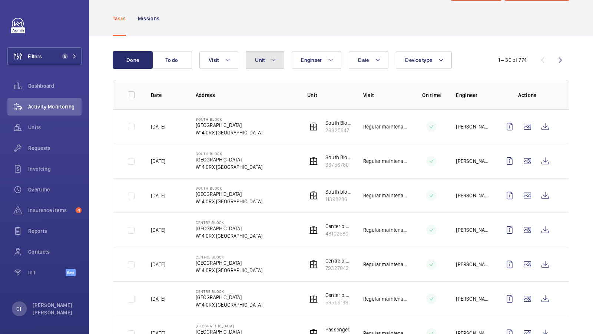
click at [255, 62] on span "Unit" at bounding box center [260, 60] width 10 height 6
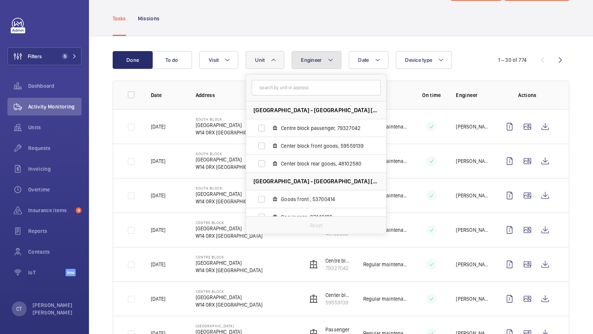
click at [327, 56] on mat-icon at bounding box center [330, 60] width 6 height 9
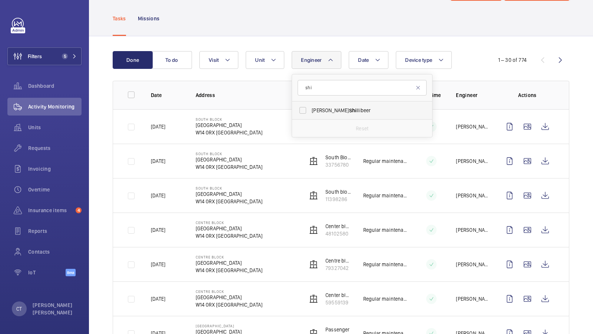
type input "shi"
click at [339, 109] on span "[PERSON_NAME] llibeer" at bounding box center [363, 110] width 102 height 7
click at [310, 109] on input "[PERSON_NAME] llibeer" at bounding box center [302, 110] width 15 height 15
checkbox input "true"
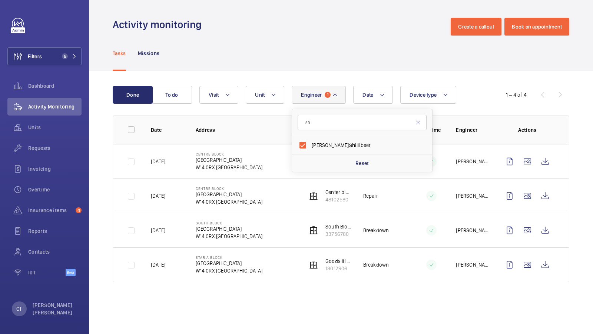
click at [355, 51] on div "Tasks Missions" at bounding box center [341, 53] width 456 height 35
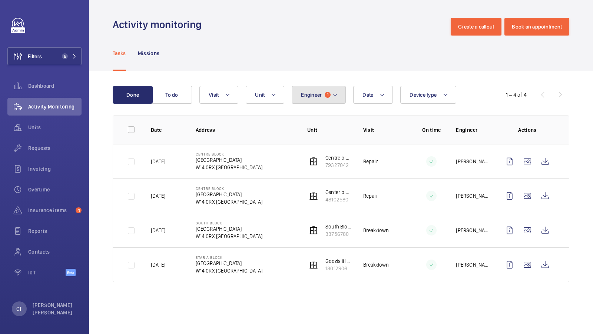
click at [318, 99] on button "Engineer 1" at bounding box center [319, 95] width 54 height 18
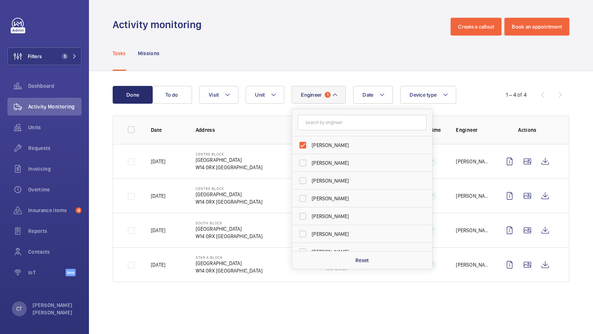
click at [317, 74] on div "Done To do Date Engineer 1 [PERSON_NAME] [PERSON_NAME] [PERSON_NAME] [PERSON_NA…" at bounding box center [341, 185] width 504 height 229
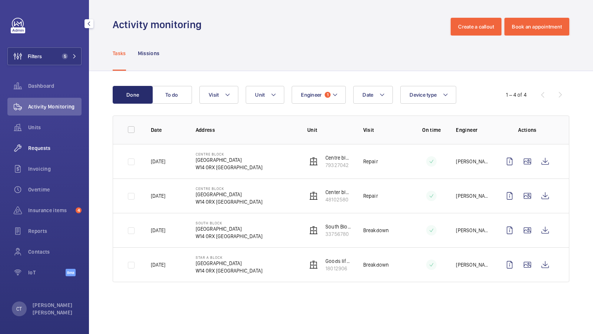
click at [33, 153] on div "Requests" at bounding box center [44, 148] width 74 height 18
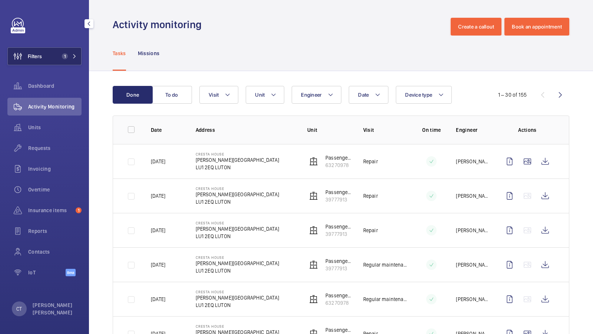
click at [66, 57] on span "1" at bounding box center [65, 56] width 6 height 6
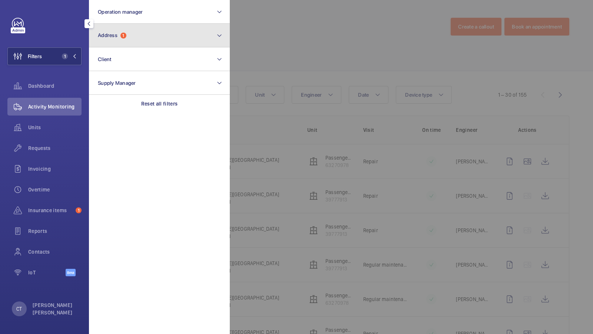
click at [156, 35] on button "Address 1" at bounding box center [159, 36] width 141 height 24
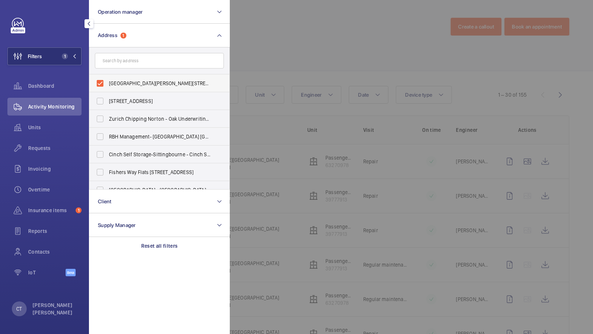
click at [132, 80] on span "Cresta House - Alma Street, LUTON LU1 2EQ" at bounding box center [160, 83] width 102 height 7
click at [107, 80] on input "Cresta House - Alma Street, LUTON LU1 2EQ" at bounding box center [100, 83] width 15 height 15
checkbox input "false"
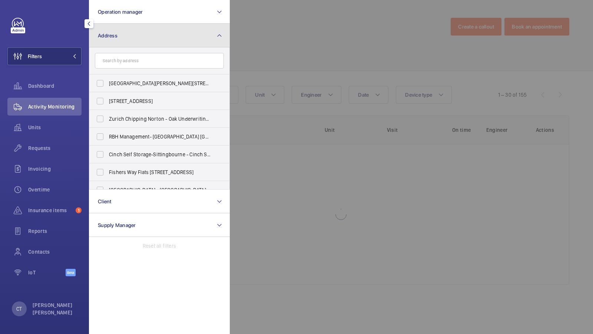
click at [155, 38] on button "Address" at bounding box center [159, 36] width 141 height 24
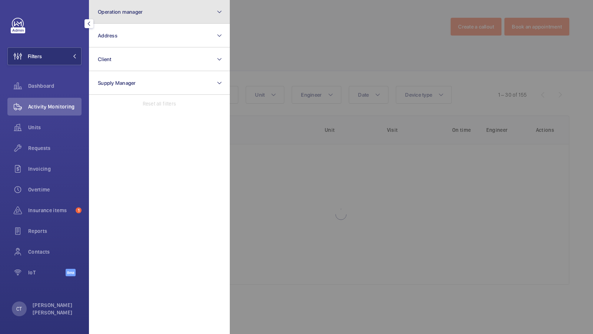
click at [154, 7] on button "Operation manager" at bounding box center [159, 12] width 141 height 24
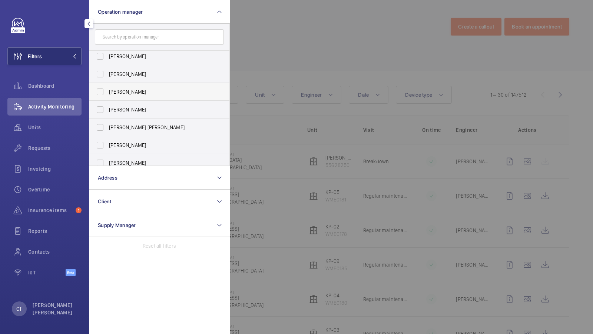
scroll to position [39, 0]
click at [124, 111] on span "[PERSON_NAME] [PERSON_NAME]" at bounding box center [160, 109] width 102 height 7
click at [107, 111] on input "[PERSON_NAME] [PERSON_NAME]" at bounding box center [100, 110] width 15 height 15
checkbox input "true"
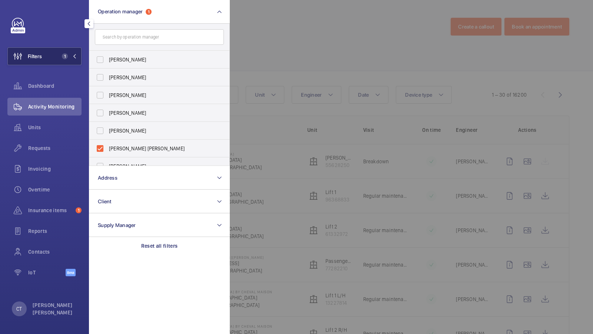
click at [60, 53] on span "1" at bounding box center [63, 56] width 9 height 6
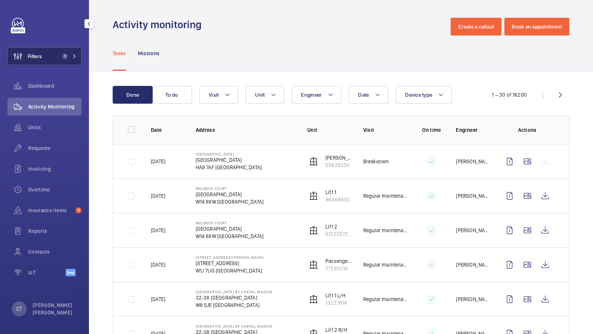
click at [78, 54] on button "Filters 1" at bounding box center [44, 56] width 74 height 18
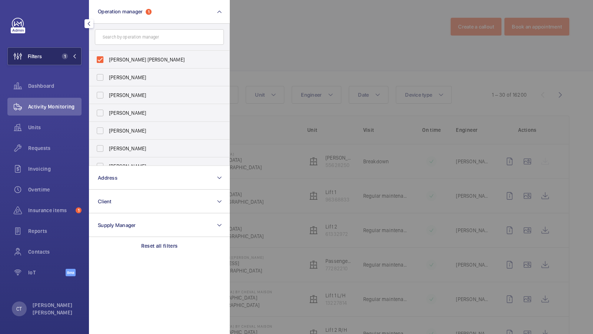
click at [66, 59] on span "1" at bounding box center [65, 56] width 6 height 6
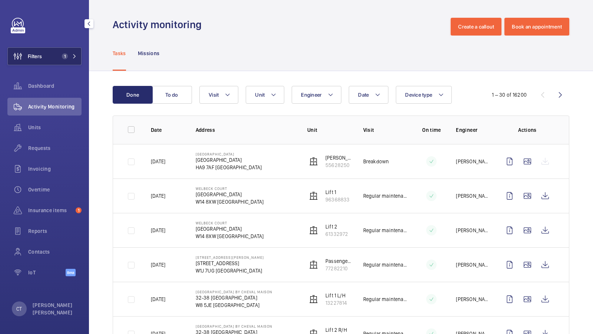
click at [66, 59] on span "1" at bounding box center [65, 56] width 6 height 6
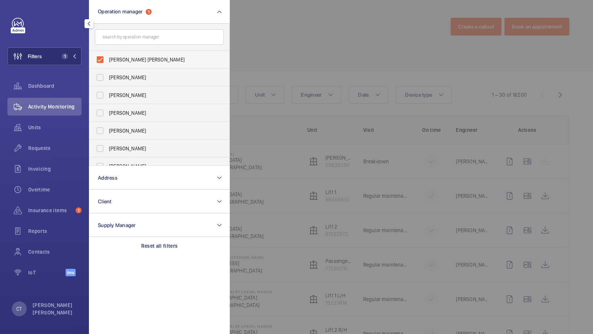
click at [128, 55] on label "[PERSON_NAME] [PERSON_NAME]" at bounding box center [153, 60] width 129 height 18
click at [107, 55] on input "[PERSON_NAME] [PERSON_NAME]" at bounding box center [100, 59] width 15 height 15
checkbox input "false"
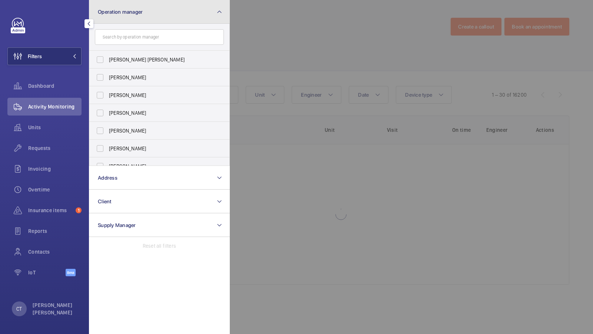
click at [134, 19] on button "Operation manager" at bounding box center [159, 12] width 141 height 24
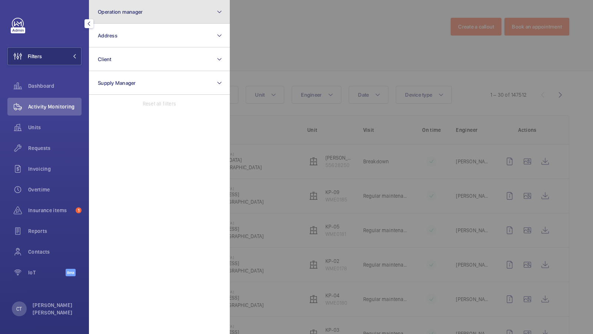
click at [130, 13] on span "Operation manager" at bounding box center [120, 12] width 45 height 6
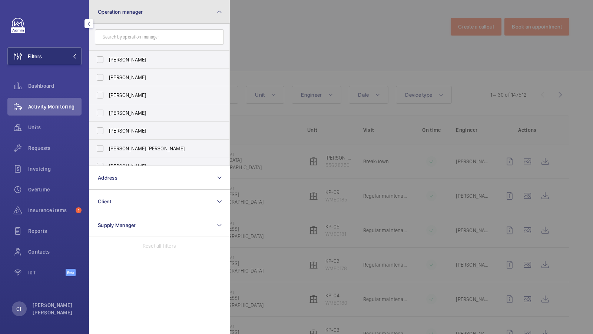
click at [139, 17] on button "Operation manager" at bounding box center [159, 12] width 141 height 24
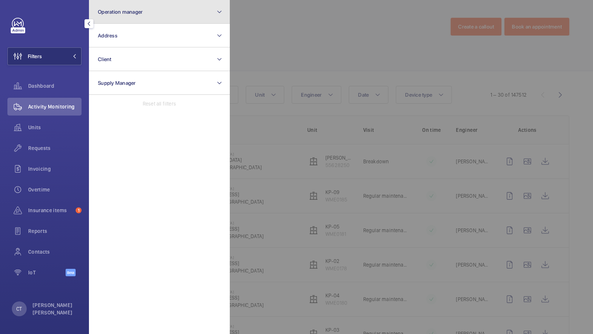
click at [181, 16] on button "Operation manager" at bounding box center [159, 12] width 141 height 24
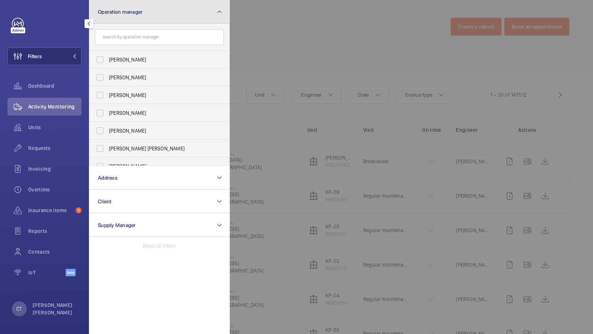
click at [220, 10] on mat-icon at bounding box center [219, 11] width 6 height 9
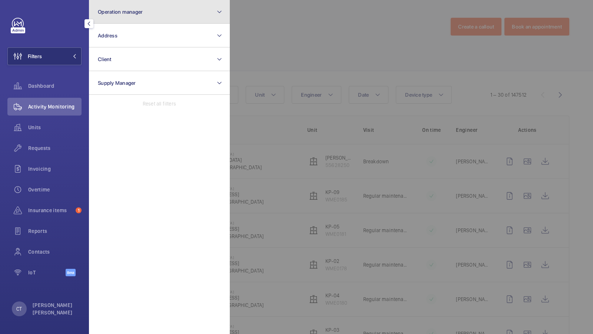
click at [155, 14] on button "Operation manager" at bounding box center [159, 12] width 141 height 24
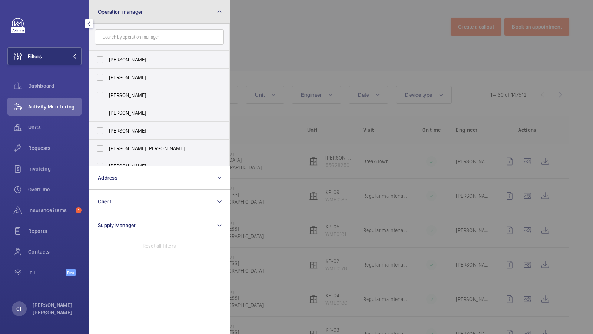
click at [220, 12] on mat-icon at bounding box center [219, 11] width 6 height 9
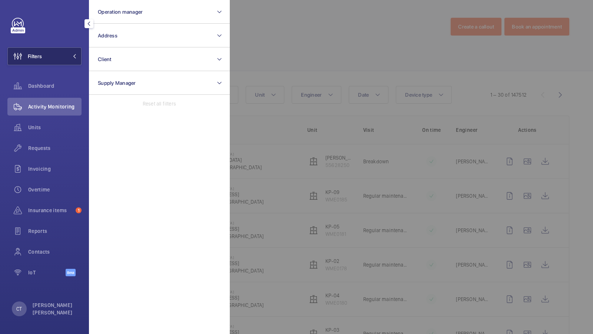
click at [75, 61] on button "Filters" at bounding box center [44, 56] width 74 height 18
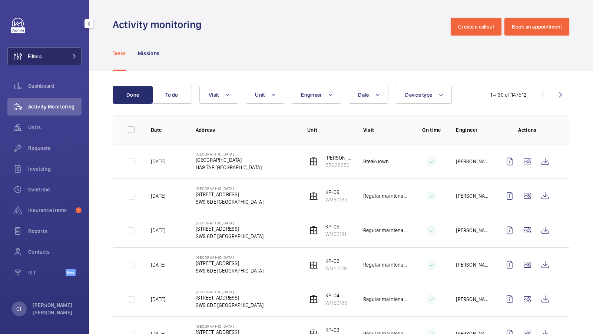
click at [75, 61] on button "Filters" at bounding box center [44, 56] width 74 height 18
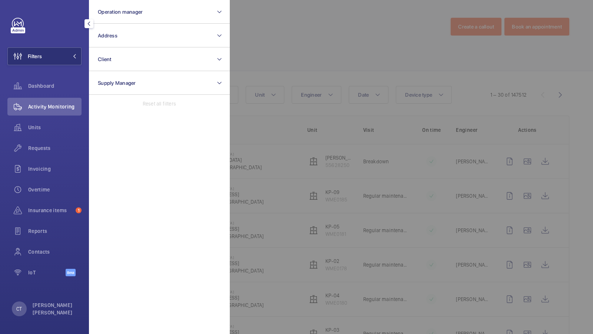
click at [284, 60] on div at bounding box center [526, 167] width 593 height 334
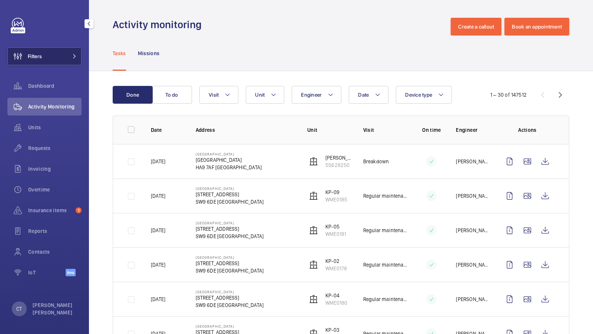
click at [73, 60] on button "Filters" at bounding box center [44, 56] width 74 height 18
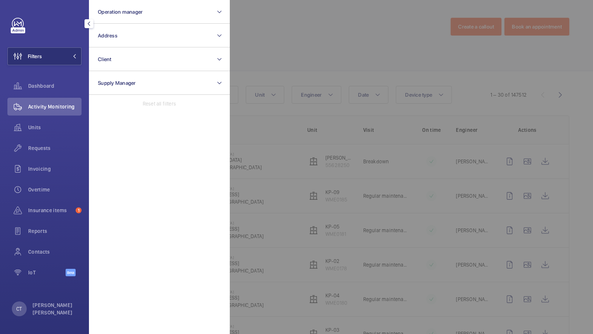
click at [264, 53] on div at bounding box center [526, 167] width 593 height 334
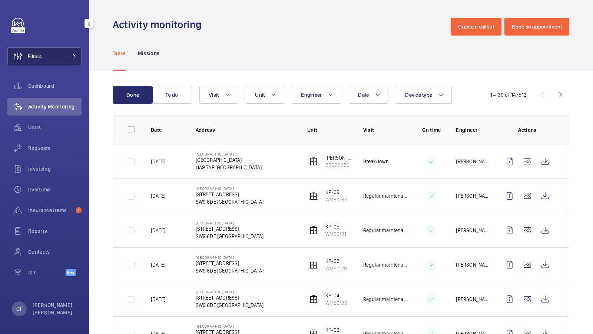
click at [56, 53] on button "Filters" at bounding box center [44, 56] width 74 height 18
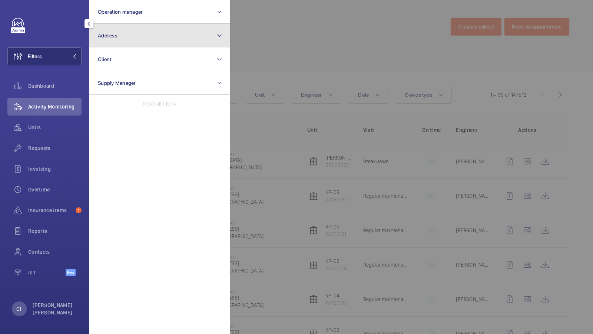
click at [161, 31] on button "Address" at bounding box center [159, 36] width 141 height 24
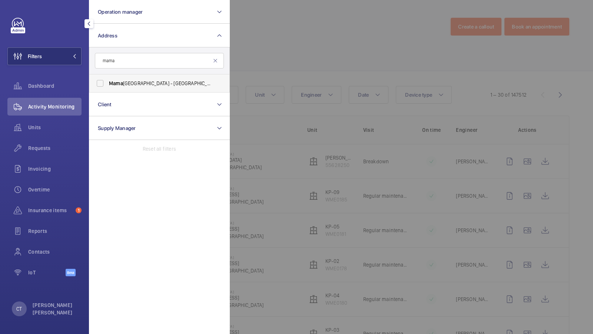
type input "mama"
click at [150, 84] on span "Mama Shelter Hotel - Shoreditch, LONDON E2 8PP" at bounding box center [160, 83] width 102 height 7
click at [107, 84] on input "Mama Shelter Hotel - Shoreditch, LONDON E2 8PP" at bounding box center [100, 83] width 15 height 15
checkbox input "true"
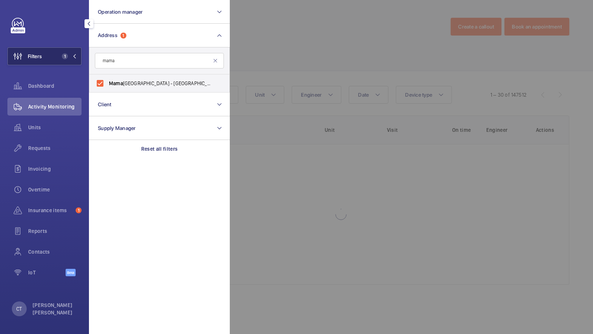
click at [58, 58] on button "Filters 1" at bounding box center [44, 56] width 74 height 18
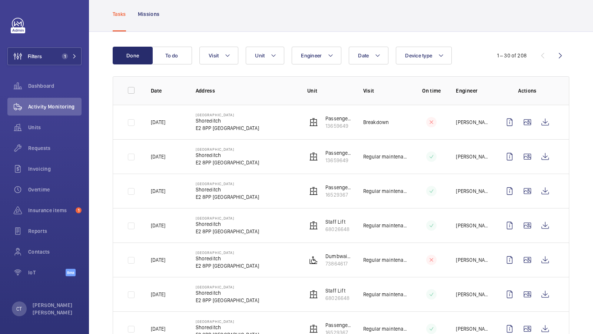
scroll to position [40, 0]
click at [66, 49] on button "Filters 1" at bounding box center [44, 56] width 74 height 18
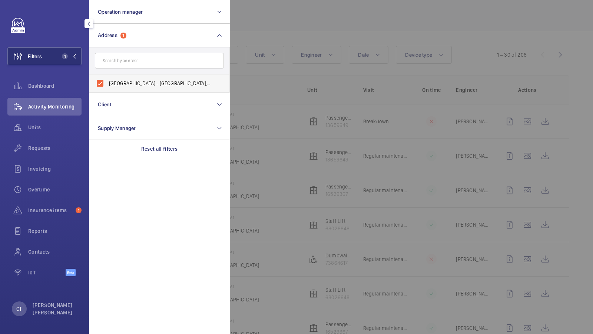
click at [149, 89] on label "Mama Shelter Hotel - Shoreditch, LONDON E2 8PP" at bounding box center [153, 83] width 129 height 18
click at [107, 89] on input "Mama Shelter Hotel - Shoreditch, LONDON E2 8PP" at bounding box center [100, 83] width 15 height 15
checkbox input "false"
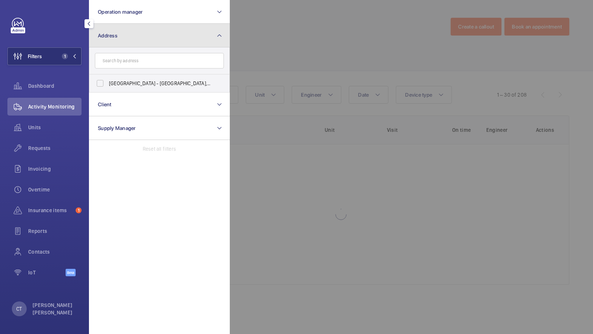
click at [191, 46] on button "Address" at bounding box center [159, 36] width 141 height 24
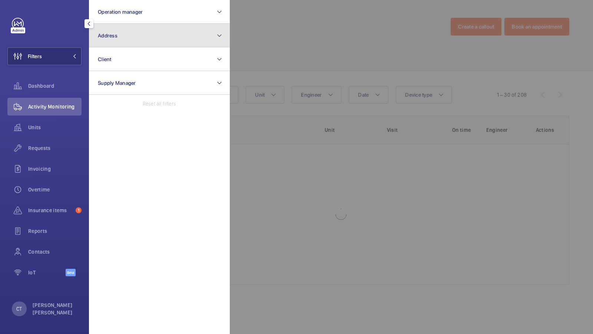
click at [210, 36] on button "Address" at bounding box center [159, 36] width 141 height 24
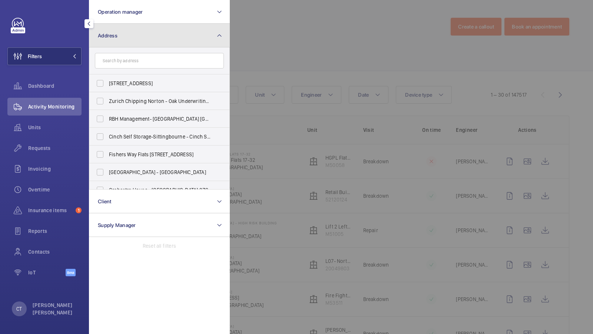
click at [169, 30] on button "Address" at bounding box center [159, 36] width 141 height 24
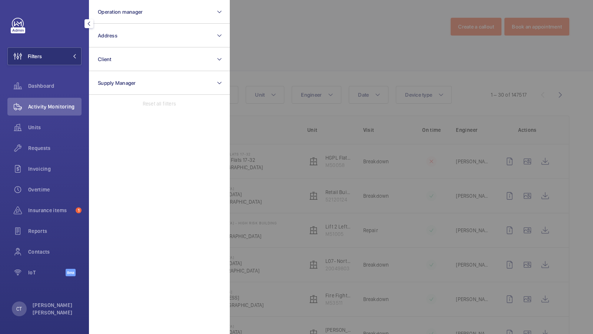
click at [323, 41] on div at bounding box center [526, 167] width 593 height 334
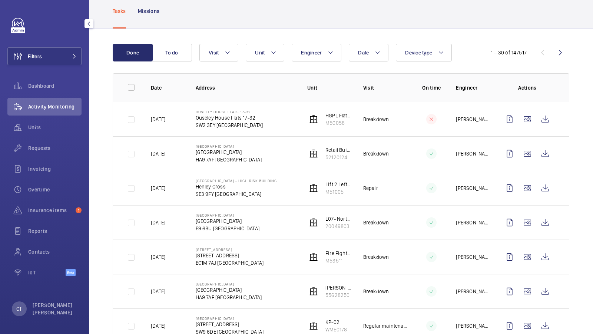
scroll to position [44, 0]
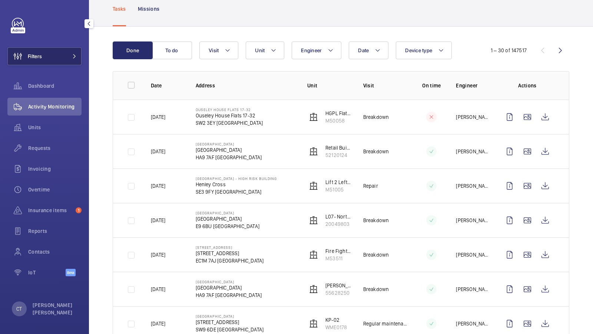
click at [55, 51] on button "Filters" at bounding box center [44, 56] width 74 height 18
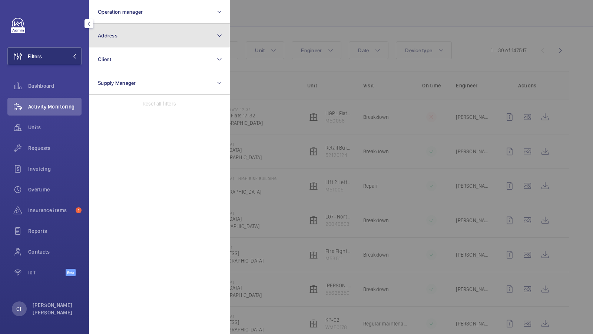
click at [144, 39] on button "Address" at bounding box center [159, 36] width 141 height 24
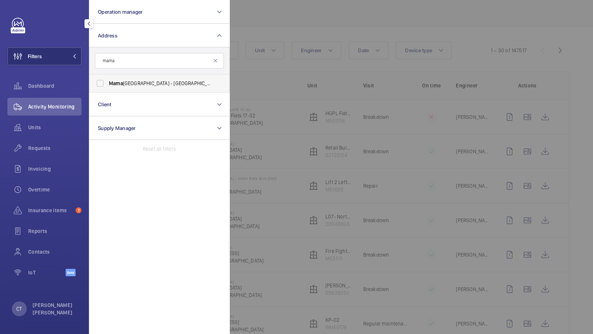
type input "mama"
click at [134, 81] on span "Mama Shelter Hotel - Shoreditch, LONDON E2 8PP" at bounding box center [160, 83] width 102 height 7
click at [107, 81] on input "Mama Shelter Hotel - Shoreditch, LONDON E2 8PP" at bounding box center [100, 83] width 15 height 15
checkbox input "true"
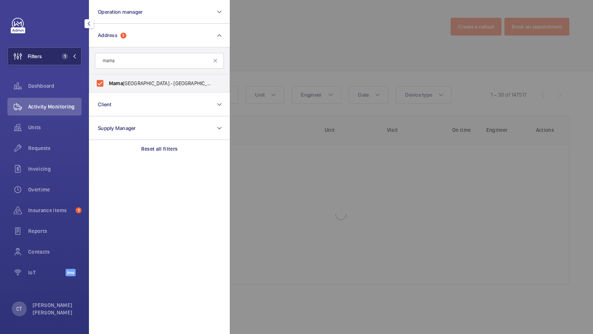
click at [46, 52] on button "Filters 1" at bounding box center [44, 56] width 74 height 18
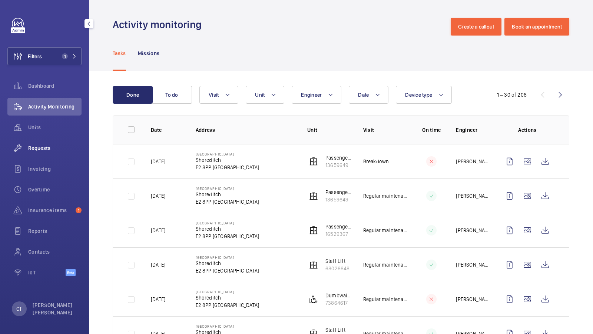
click at [38, 147] on span "Requests" at bounding box center [54, 147] width 53 height 7
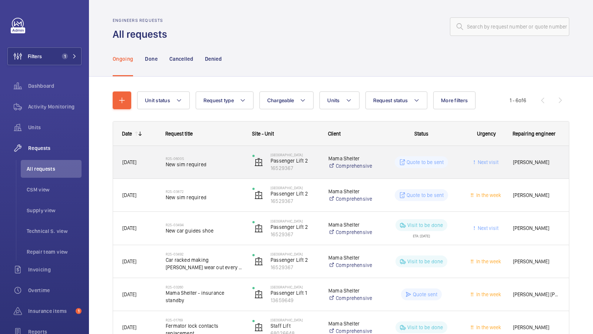
click at [216, 164] on span "New sim required" at bounding box center [204, 164] width 77 height 7
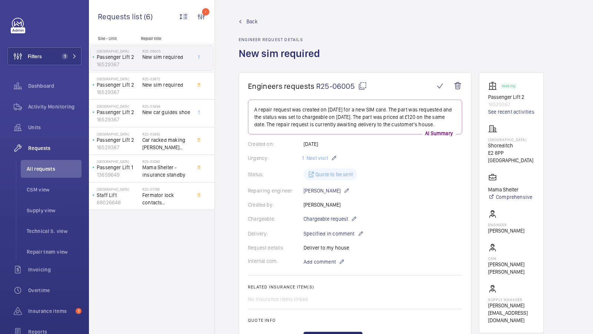
click at [251, 20] on span "Back" at bounding box center [251, 21] width 11 height 7
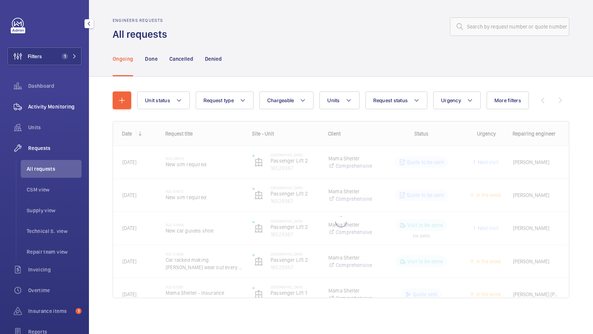
click at [33, 105] on span "Activity Monitoring" at bounding box center [54, 106] width 53 height 7
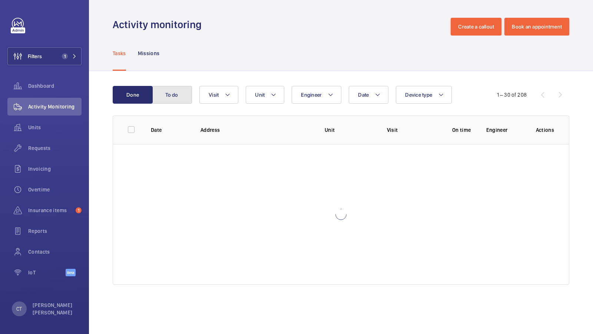
click at [169, 94] on button "To do" at bounding box center [172, 95] width 40 height 18
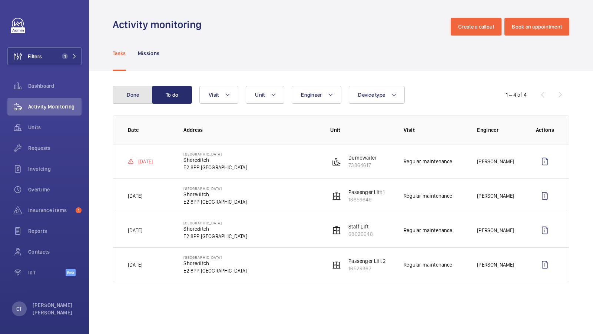
click at [131, 96] on button "Done" at bounding box center [133, 95] width 40 height 18
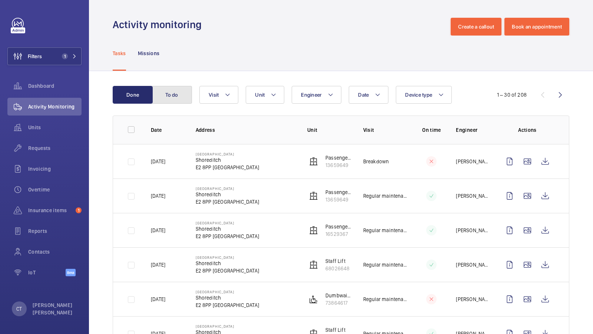
click at [177, 96] on button "To do" at bounding box center [172, 95] width 40 height 18
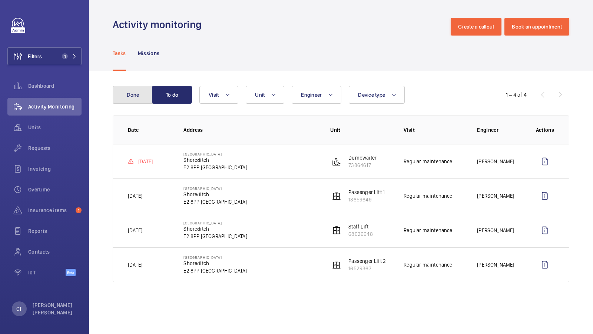
click at [134, 101] on button "Done" at bounding box center [133, 95] width 40 height 18
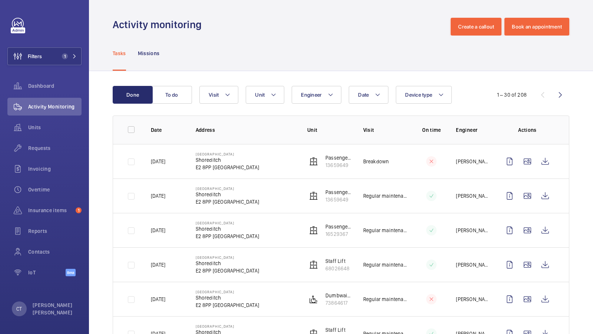
click at [263, 101] on button "Unit" at bounding box center [265, 95] width 39 height 18
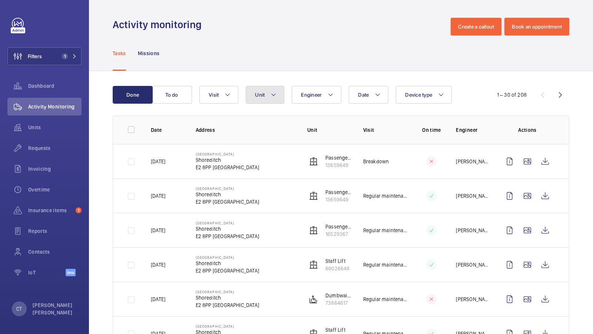
click at [274, 96] on mat-icon at bounding box center [273, 94] width 6 height 9
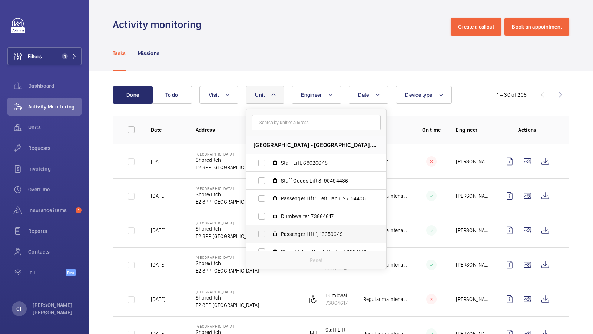
scroll to position [45, 0]
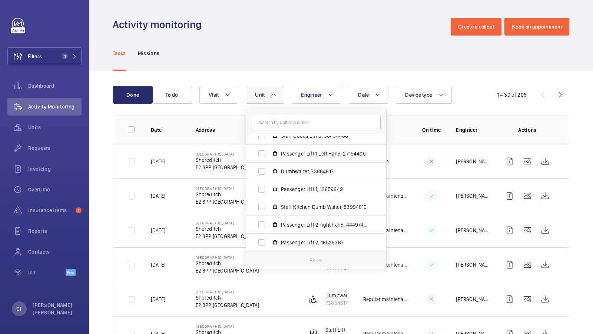
click at [267, 69] on div "Tasks Missions" at bounding box center [341, 53] width 456 height 35
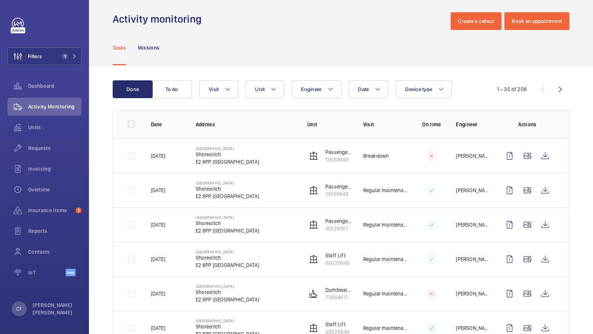
scroll to position [8, 0]
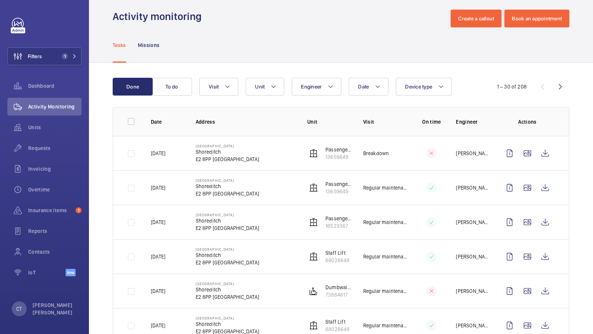
click at [269, 86] on button "Unit" at bounding box center [265, 87] width 39 height 18
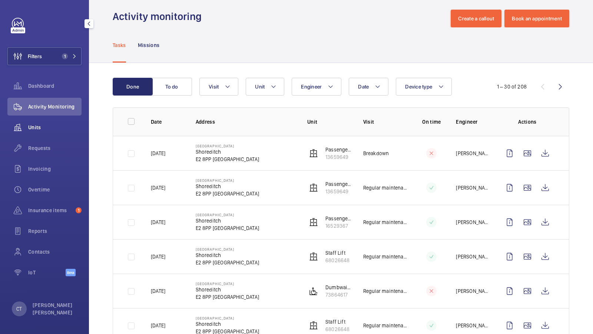
click at [33, 127] on span "Units" at bounding box center [54, 127] width 53 height 7
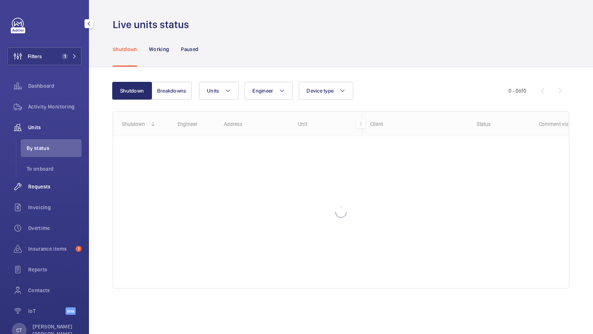
click at [41, 183] on span "Requests" at bounding box center [54, 186] width 53 height 7
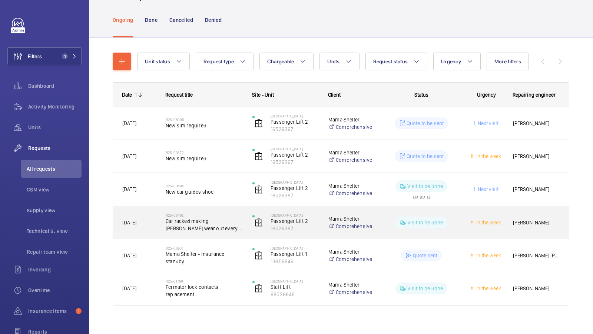
scroll to position [39, 0]
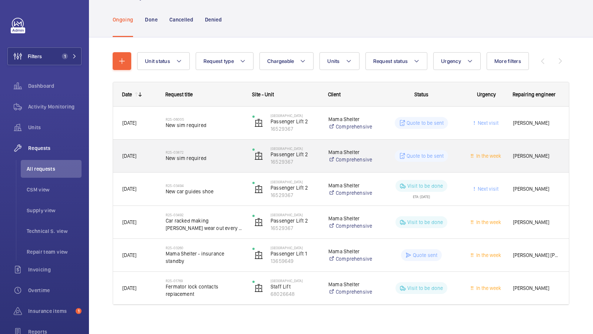
click at [193, 156] on span "New sim required" at bounding box center [204, 157] width 77 height 7
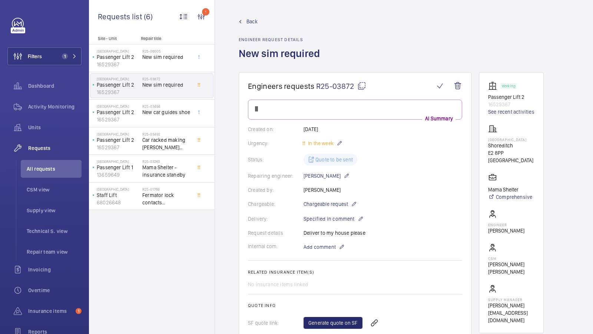
click at [252, 22] on span "Back" at bounding box center [251, 21] width 11 height 7
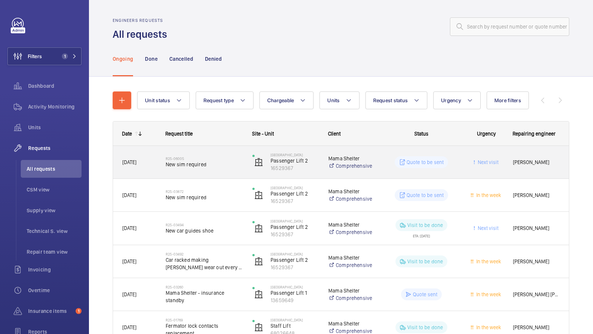
click at [180, 163] on span "New sim required" at bounding box center [204, 164] width 77 height 7
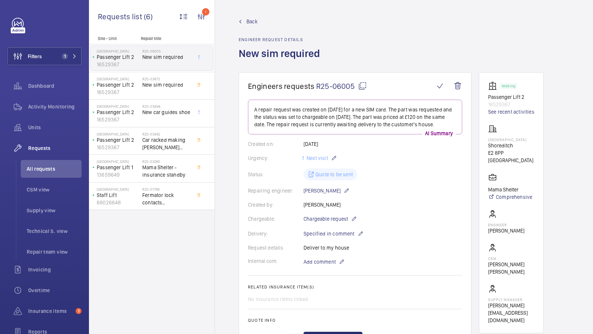
click at [253, 21] on span "Back" at bounding box center [251, 21] width 11 height 7
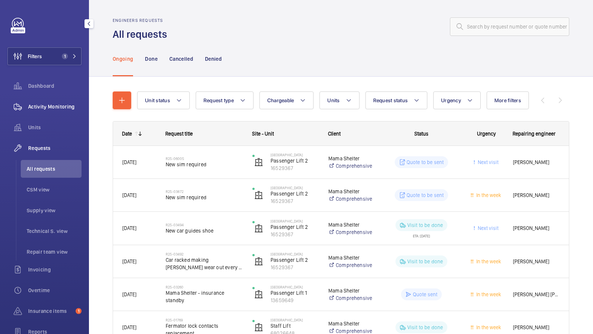
click at [51, 106] on span "Activity Monitoring" at bounding box center [54, 106] width 53 height 7
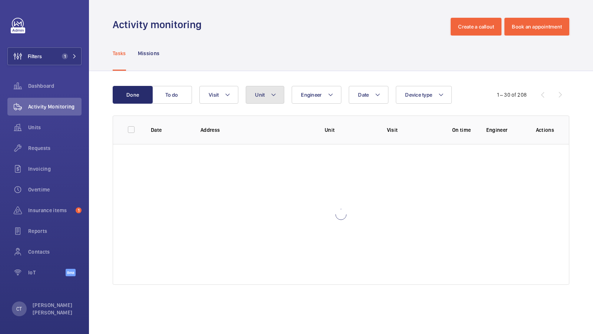
click at [252, 99] on button "Unit" at bounding box center [265, 95] width 39 height 18
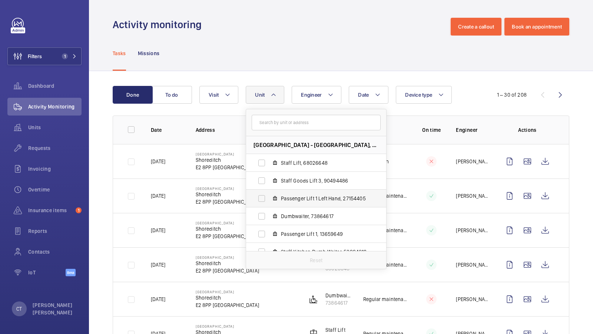
scroll to position [45, 0]
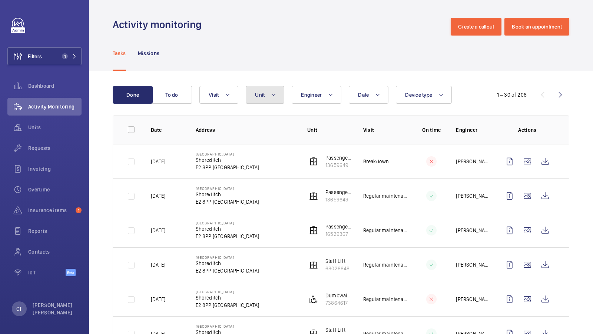
click at [270, 99] on mat-icon at bounding box center [273, 94] width 6 height 9
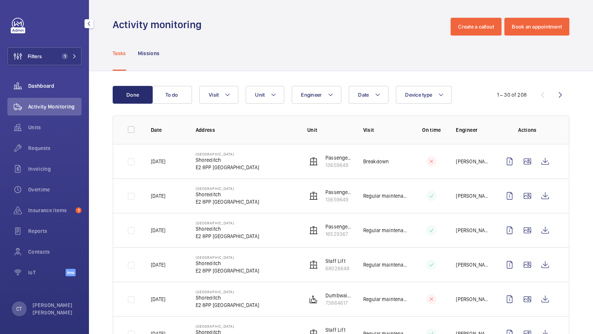
click at [53, 93] on div "Dashboard" at bounding box center [44, 86] width 74 height 18
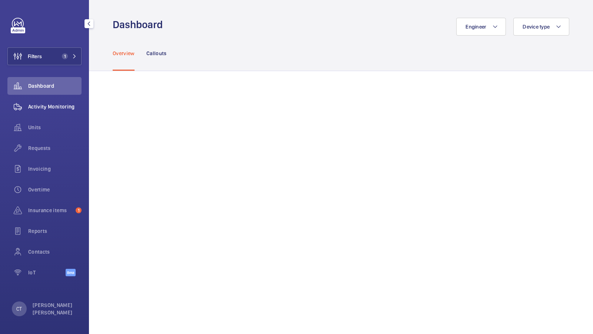
click at [49, 115] on div "Activity Monitoring" at bounding box center [44, 107] width 74 height 18
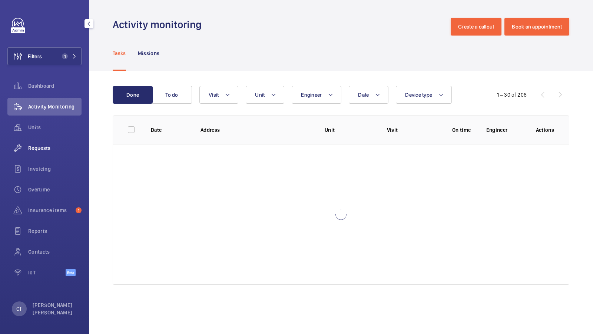
click at [45, 147] on span "Requests" at bounding box center [54, 147] width 53 height 7
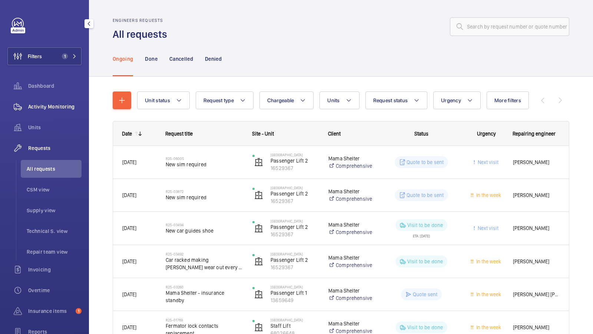
click at [54, 107] on span "Activity Monitoring" at bounding box center [54, 106] width 53 height 7
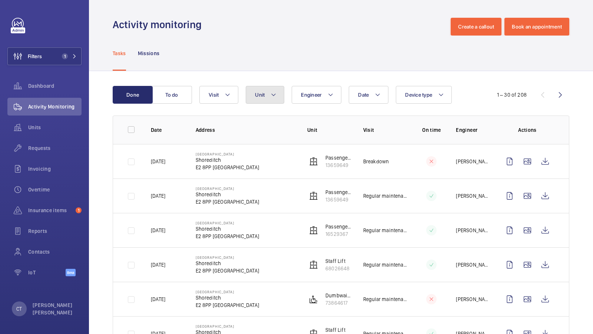
click at [264, 96] on button "Unit" at bounding box center [265, 95] width 39 height 18
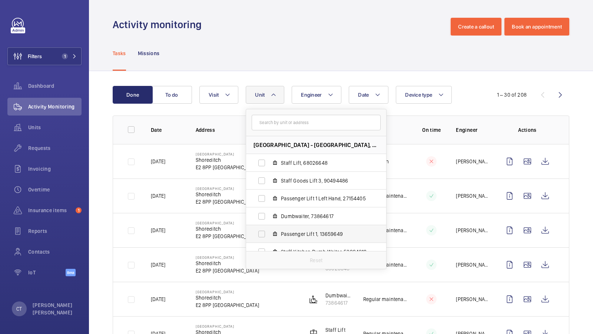
scroll to position [45, 0]
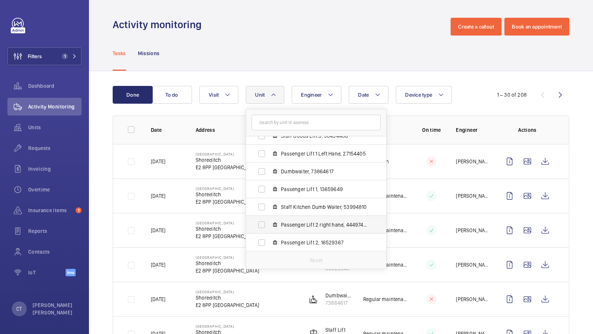
click at [294, 228] on span "Passenger Lift 2 right hand, 44497433" at bounding box center [324, 224] width 86 height 7
click at [269, 228] on input "Passenger Lift 2 right hand, 44497433" at bounding box center [261, 224] width 15 height 15
checkbox input "true"
click at [294, 242] on span "Passenger Lift 2, 16529367" at bounding box center [324, 242] width 86 height 7
click at [269, 242] on input "Passenger Lift 2, 16529367" at bounding box center [261, 242] width 15 height 15
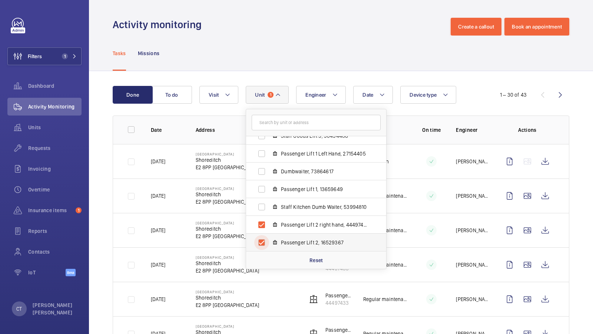
checkbox input "true"
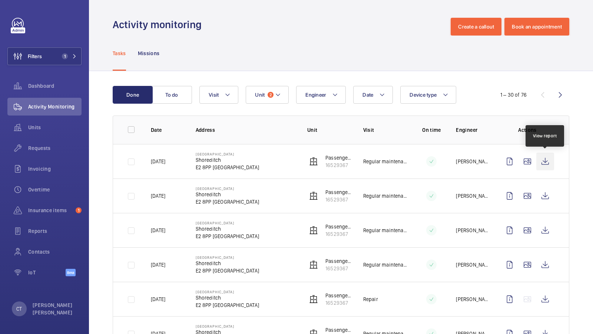
click at [543, 158] on wm-front-icon-button at bounding box center [545, 162] width 18 height 18
click at [267, 95] on span "2" at bounding box center [270, 95] width 6 height 6
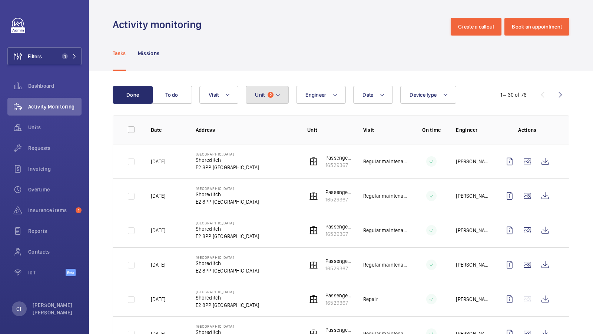
click at [262, 98] on button "Unit 2" at bounding box center [267, 95] width 43 height 18
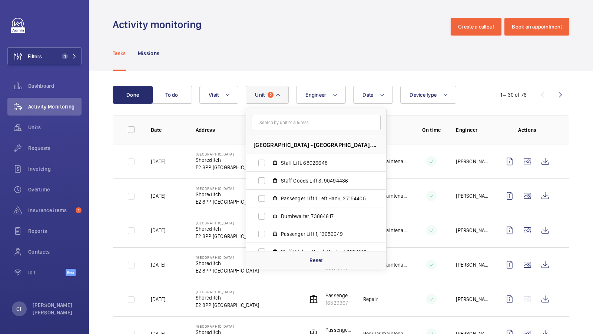
click at [297, 70] on div "Tasks Missions" at bounding box center [341, 53] width 456 height 35
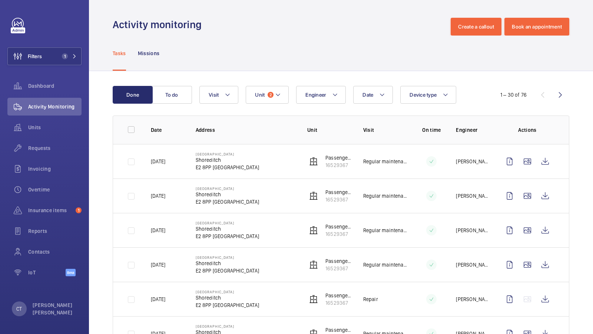
click at [274, 97] on button "Unit 2" at bounding box center [267, 95] width 43 height 18
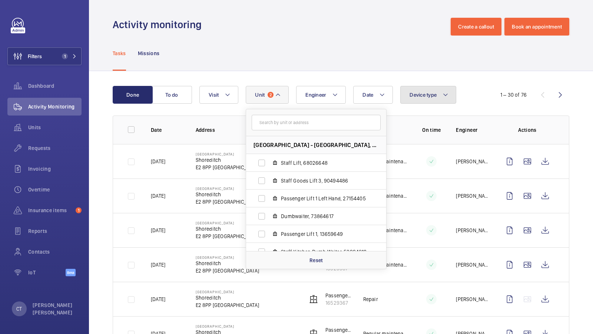
click at [451, 93] on button "Device type" at bounding box center [428, 95] width 56 height 18
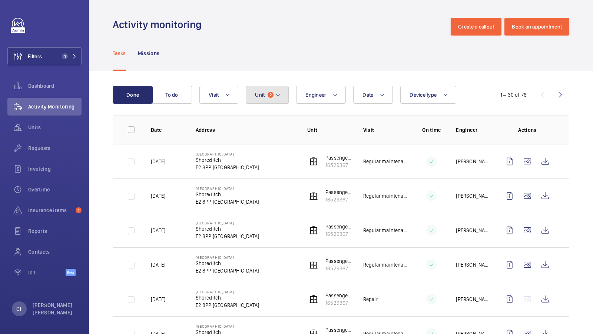
click at [279, 95] on mat-icon at bounding box center [278, 94] width 6 height 9
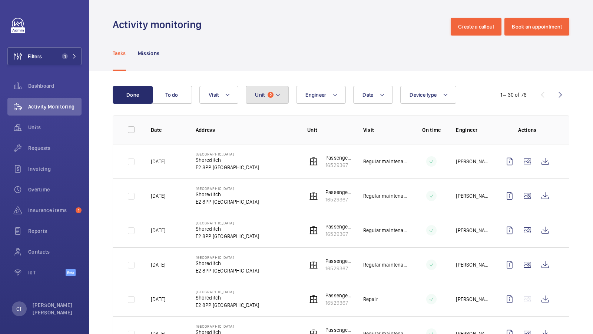
click at [270, 97] on span "2" at bounding box center [270, 95] width 6 height 6
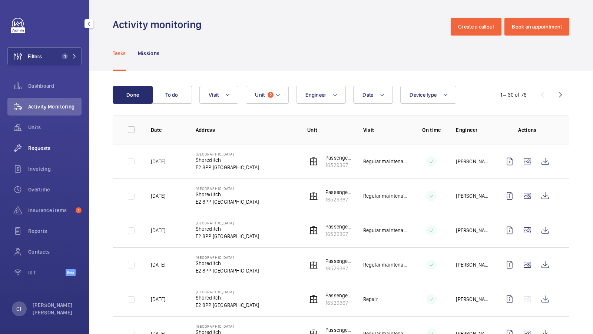
click at [33, 152] on div "Requests" at bounding box center [44, 148] width 74 height 18
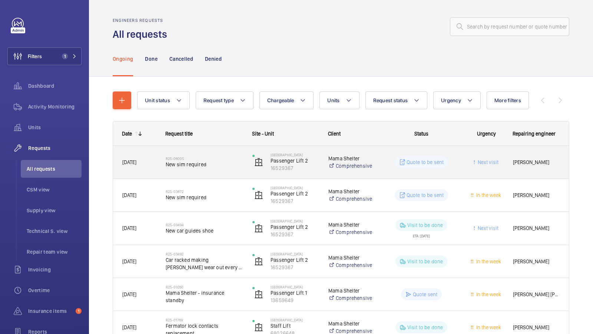
click at [207, 165] on span "New sim required" at bounding box center [204, 164] width 77 height 7
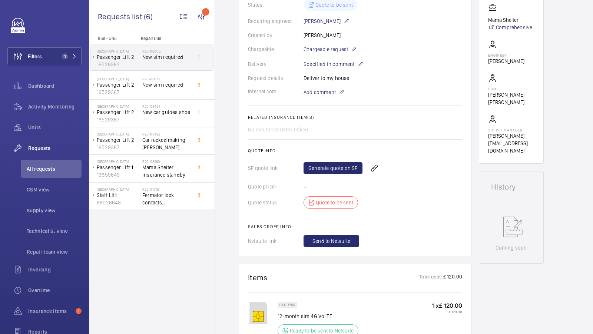
scroll to position [162, 0]
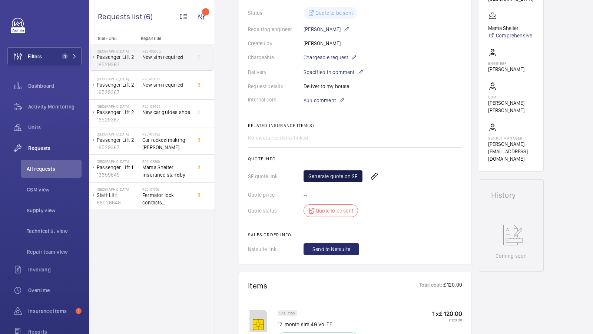
click at [333, 176] on link "Generate quote on SF" at bounding box center [332, 176] width 59 height 12
